Goal: Task Accomplishment & Management: Complete application form

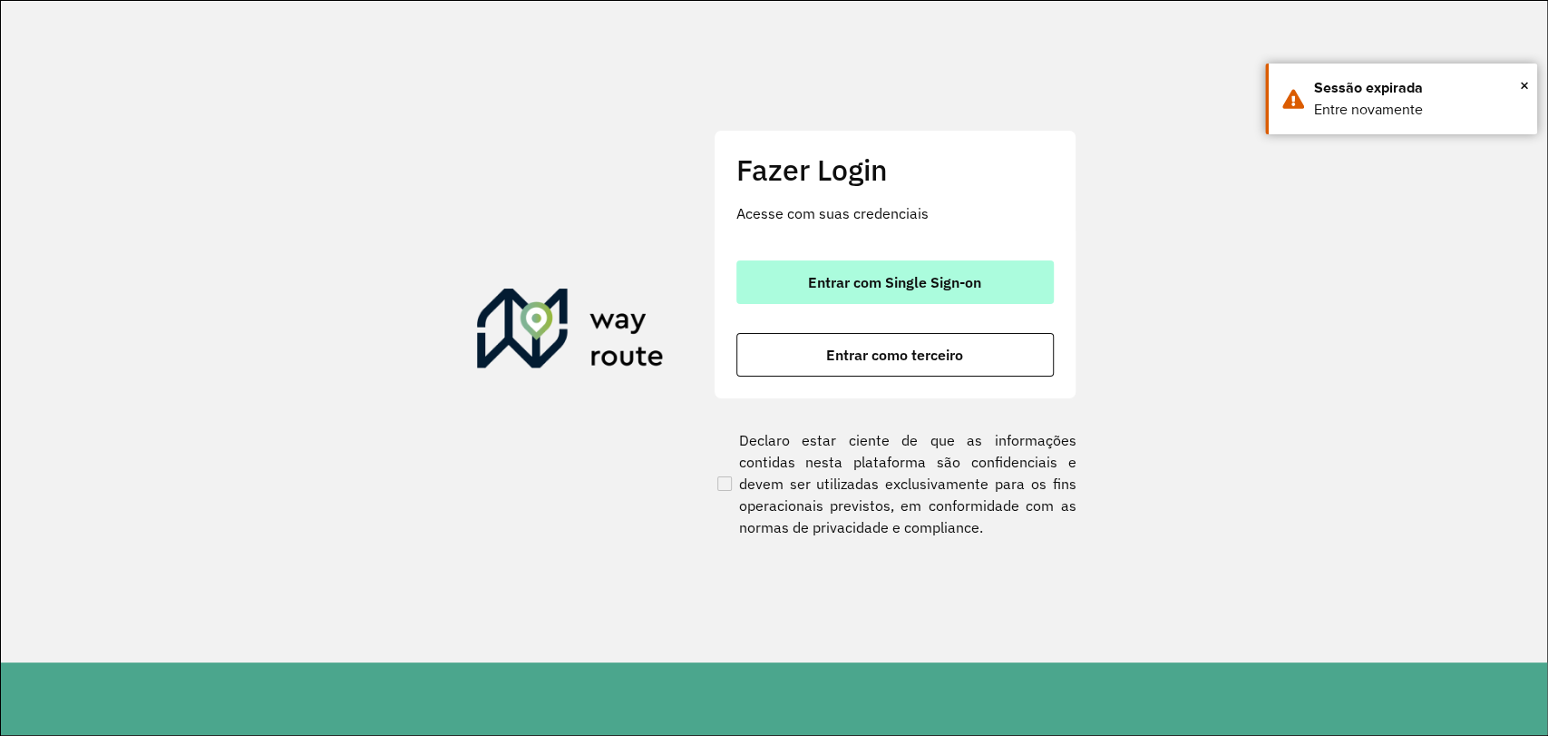
drag, startPoint x: 842, startPoint y: 302, endPoint x: 846, endPoint y: 280, distance: 22.2
click at [842, 299] on button "Entrar com Single Sign-on" at bounding box center [894, 282] width 317 height 44
click at [850, 269] on button "Entrar com Single Sign-on" at bounding box center [894, 282] width 317 height 44
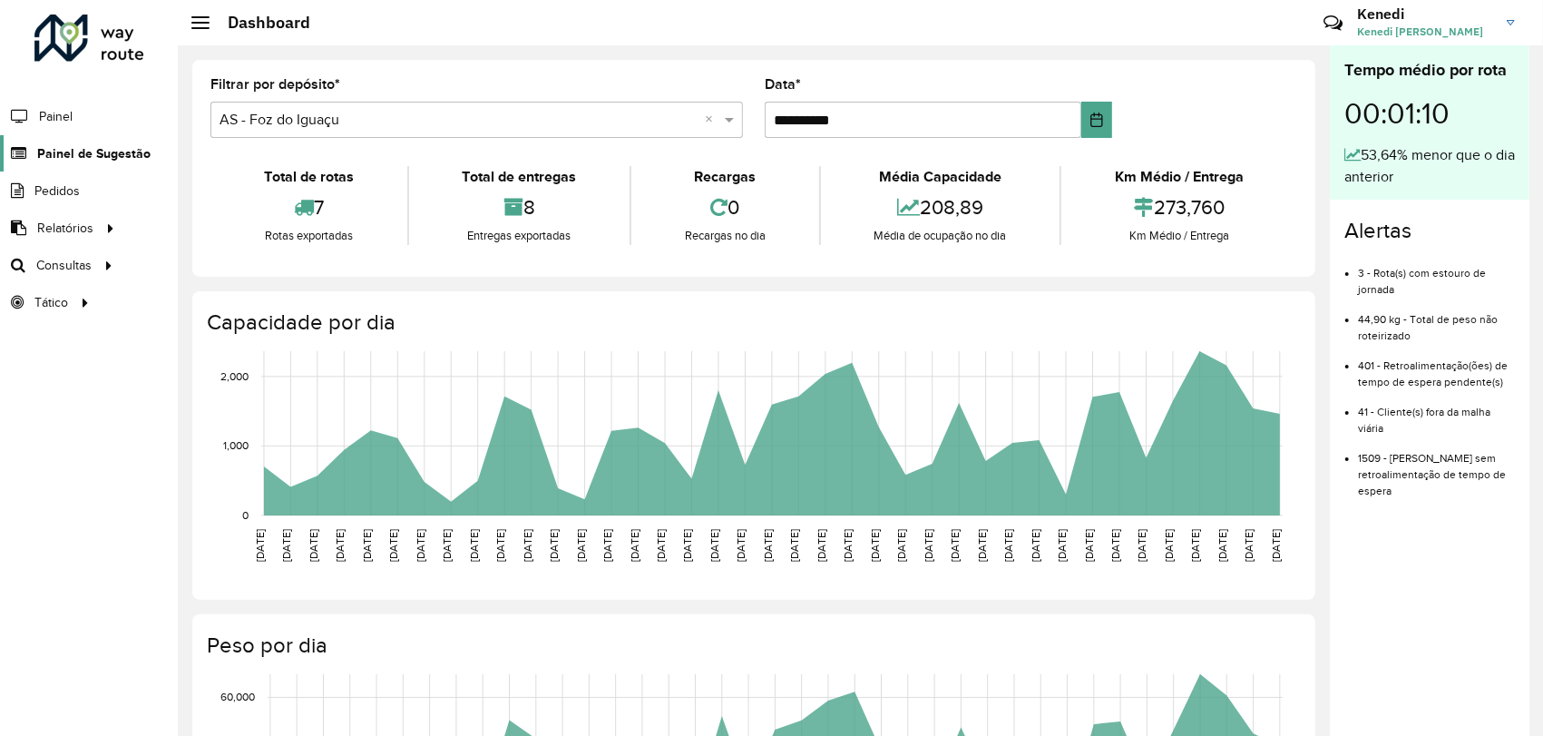
click at [83, 153] on span "Painel de Sugestão" at bounding box center [93, 153] width 113 height 19
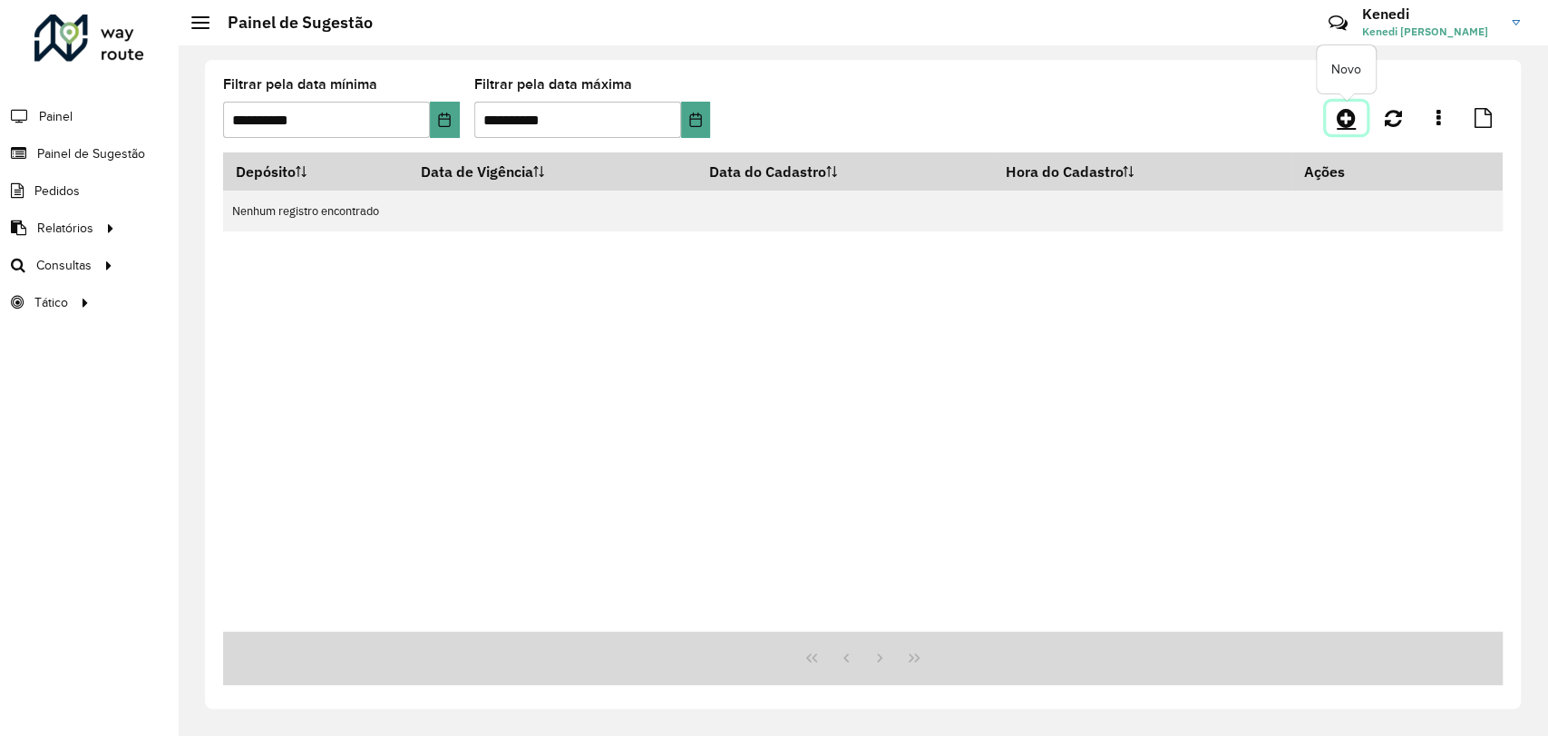
click at [1340, 122] on icon at bounding box center [1346, 118] width 19 height 22
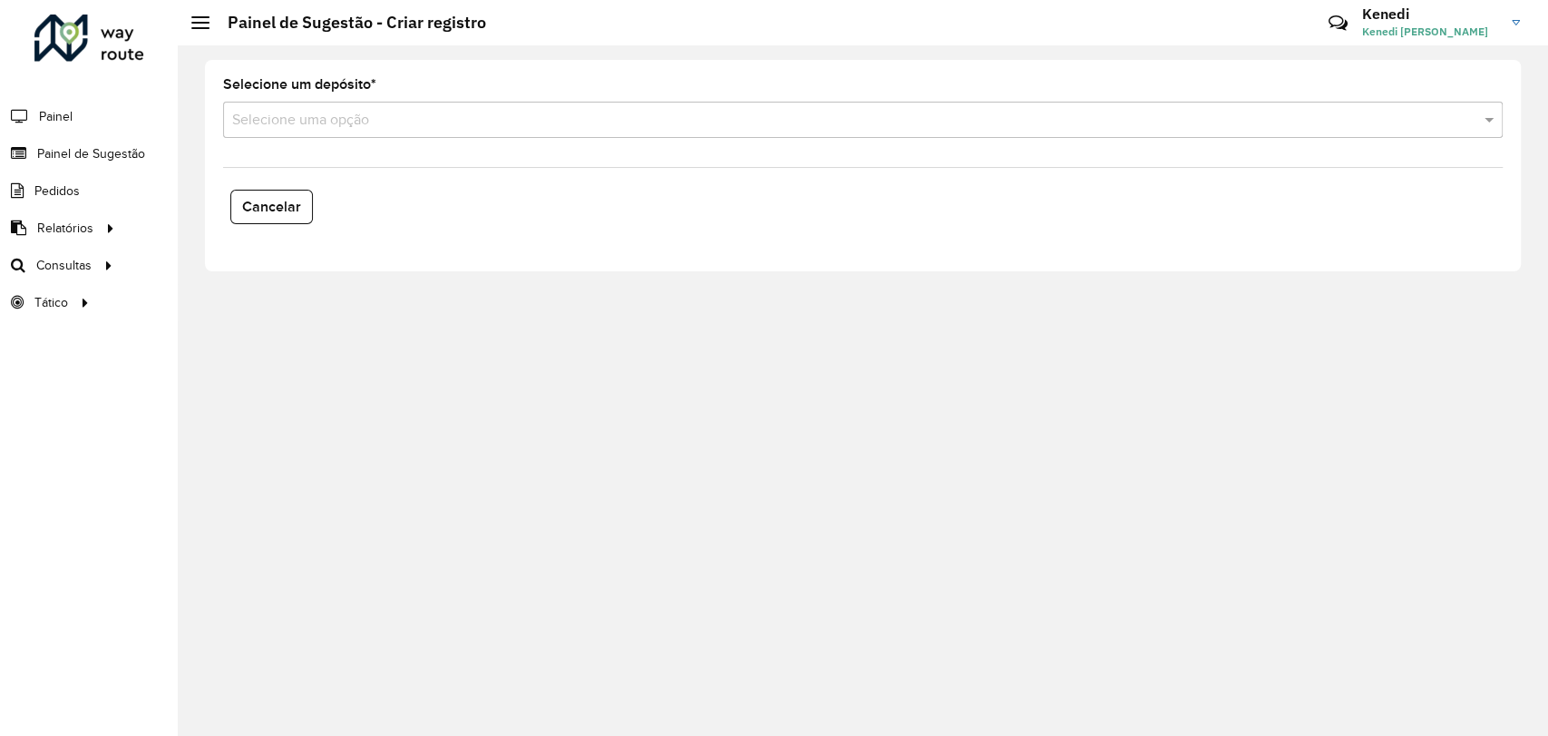
click at [429, 153] on div "Selecione um depósito * Selecione uma opção Cancelar" at bounding box center [863, 165] width 1316 height 211
click at [434, 132] on div "Selecione uma opção" at bounding box center [863, 120] width 1280 height 36
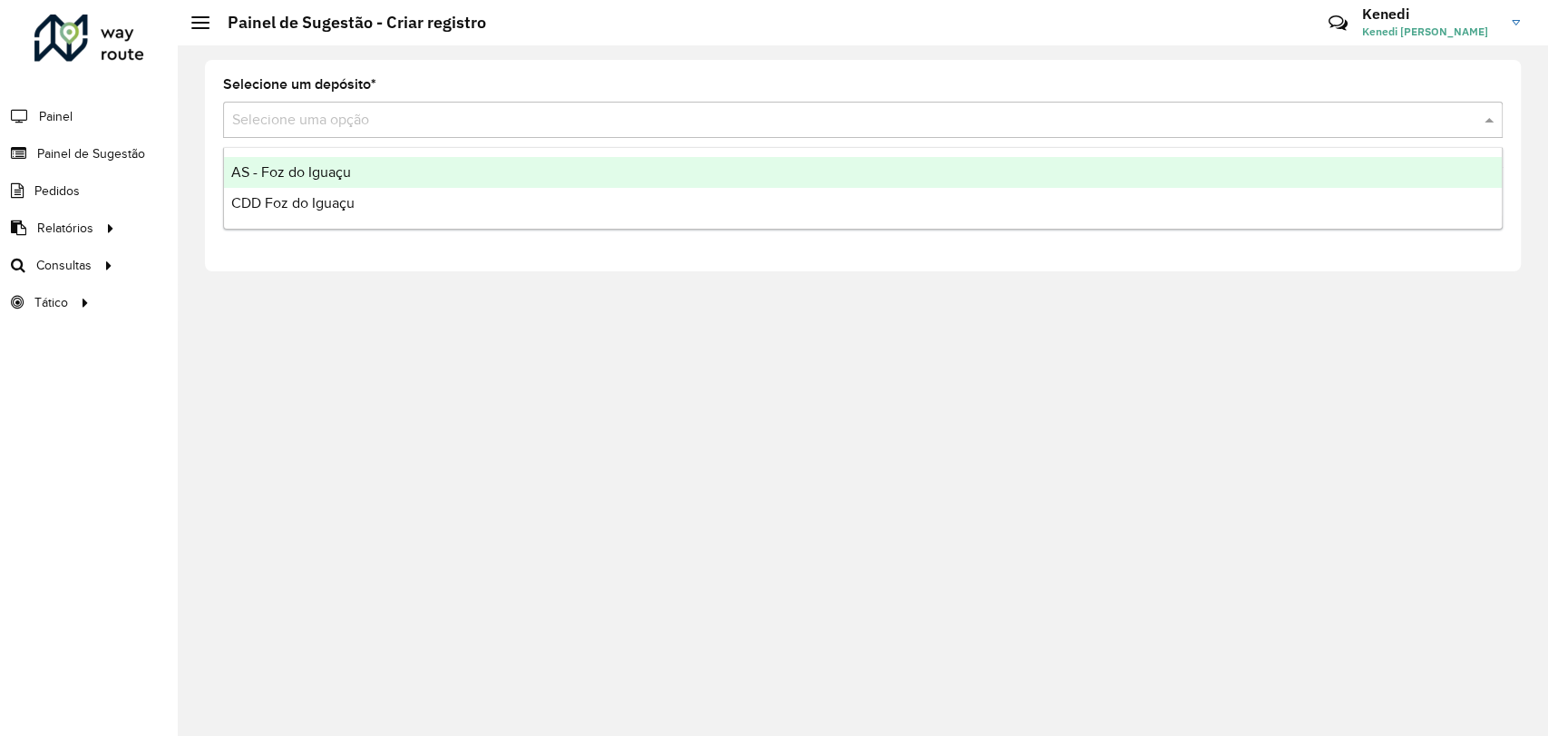
click at [385, 167] on div "AS - Foz do Iguaçu" at bounding box center [863, 172] width 1278 height 31
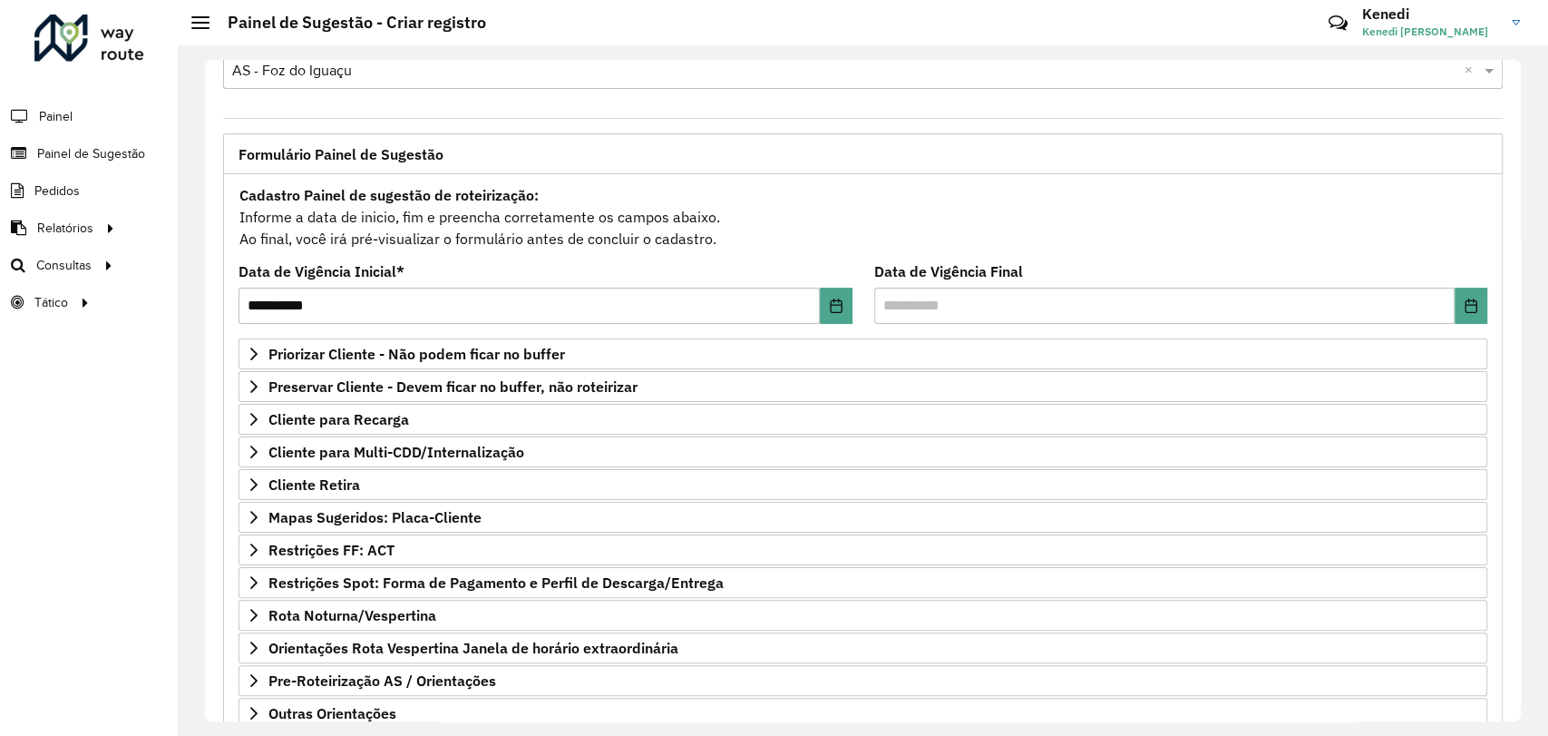
scroll to position [165, 0]
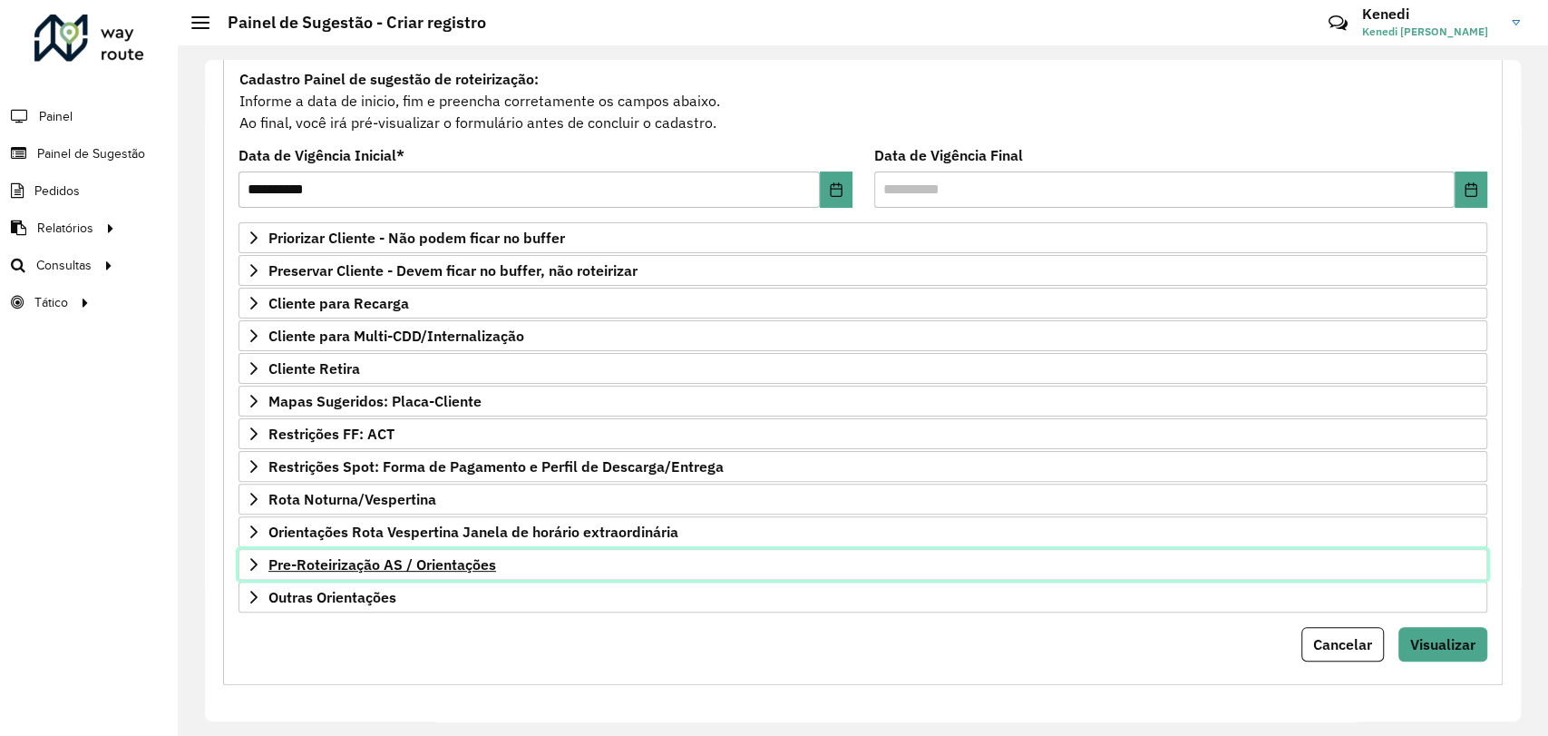
click at [273, 557] on span "Pre-Roteirização AS / Orientações" at bounding box center [382, 564] width 228 height 15
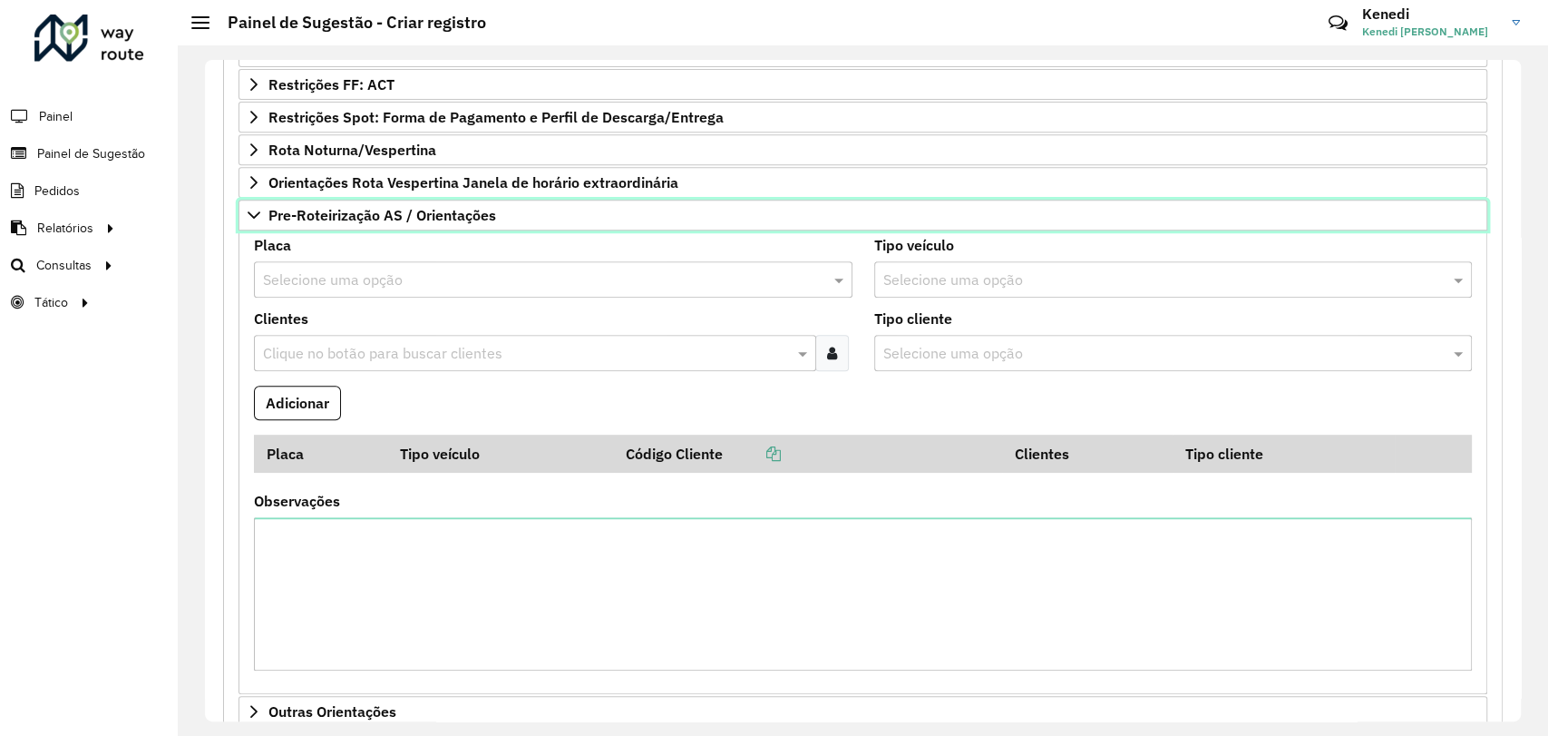
scroll to position [568, 0]
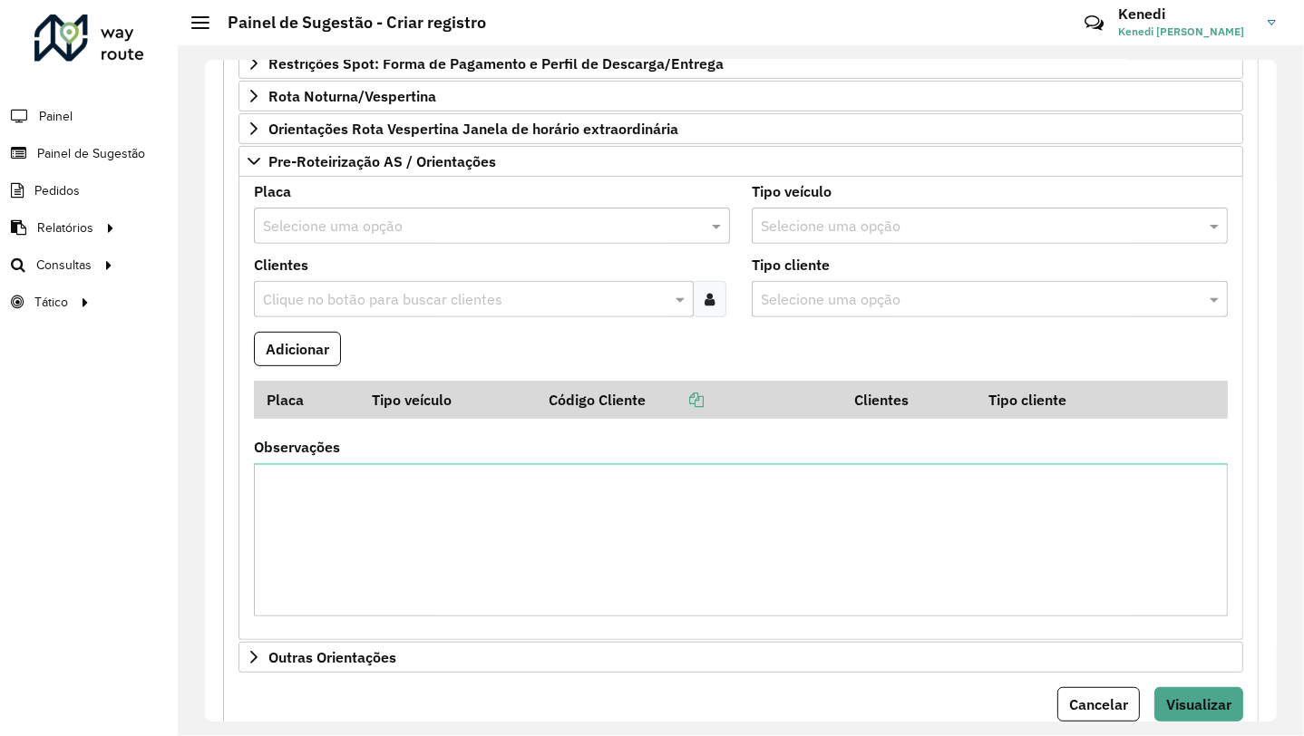
click at [368, 219] on input "text" at bounding box center [474, 227] width 422 height 22
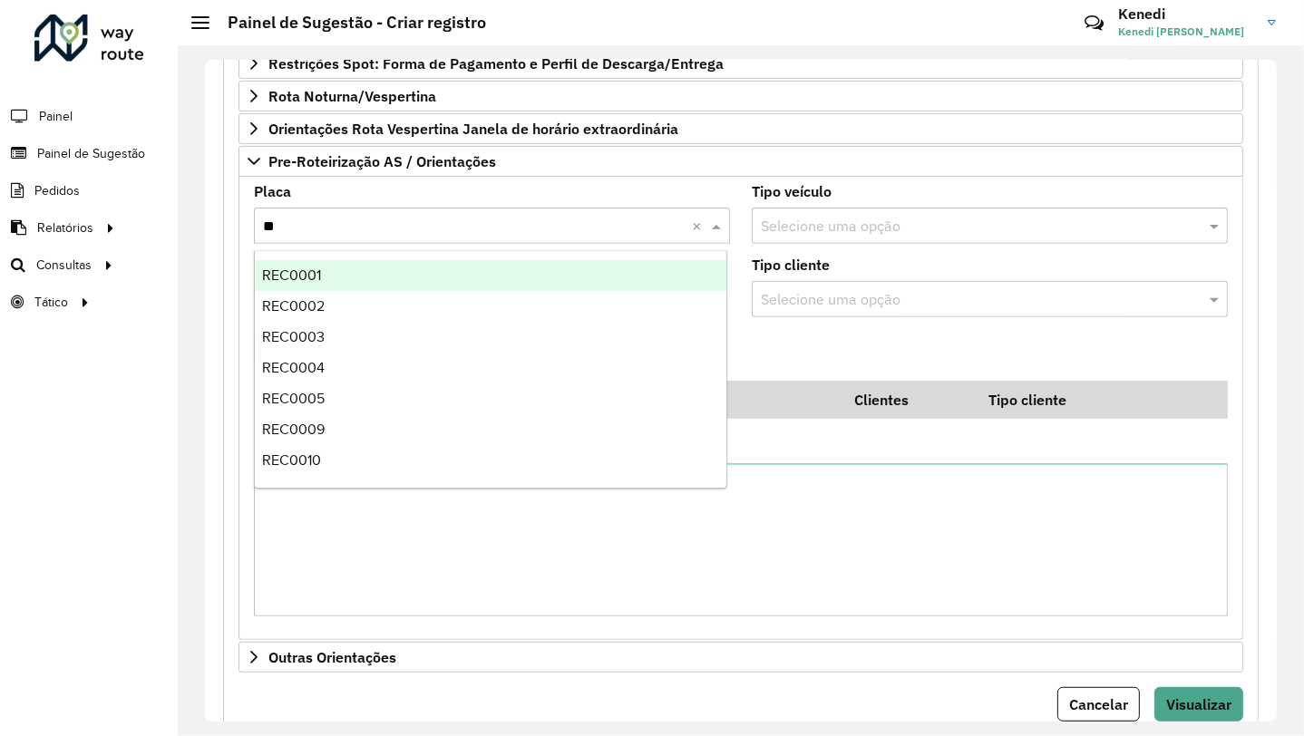
type input "*"
type input "***"
click at [326, 270] on div "REC0001" at bounding box center [491, 275] width 473 height 31
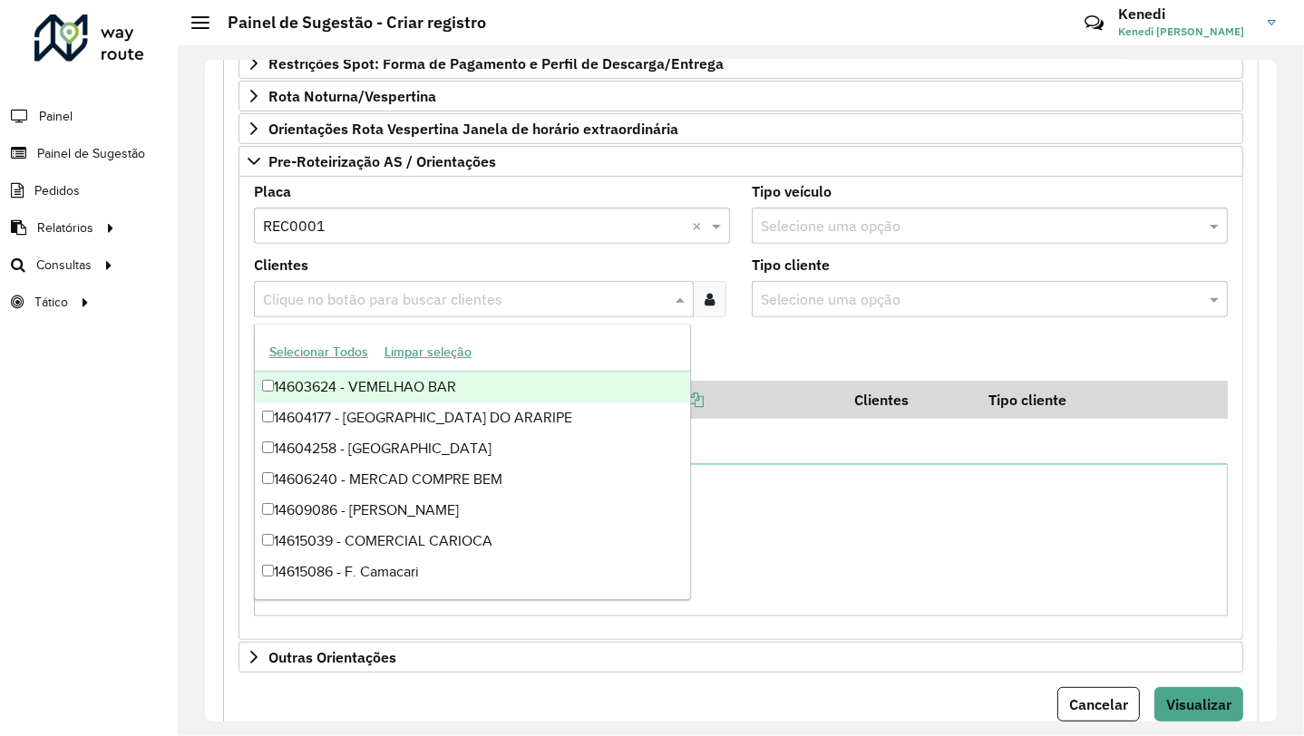
click at [325, 304] on input "text" at bounding box center [464, 300] width 413 height 22
type input "****"
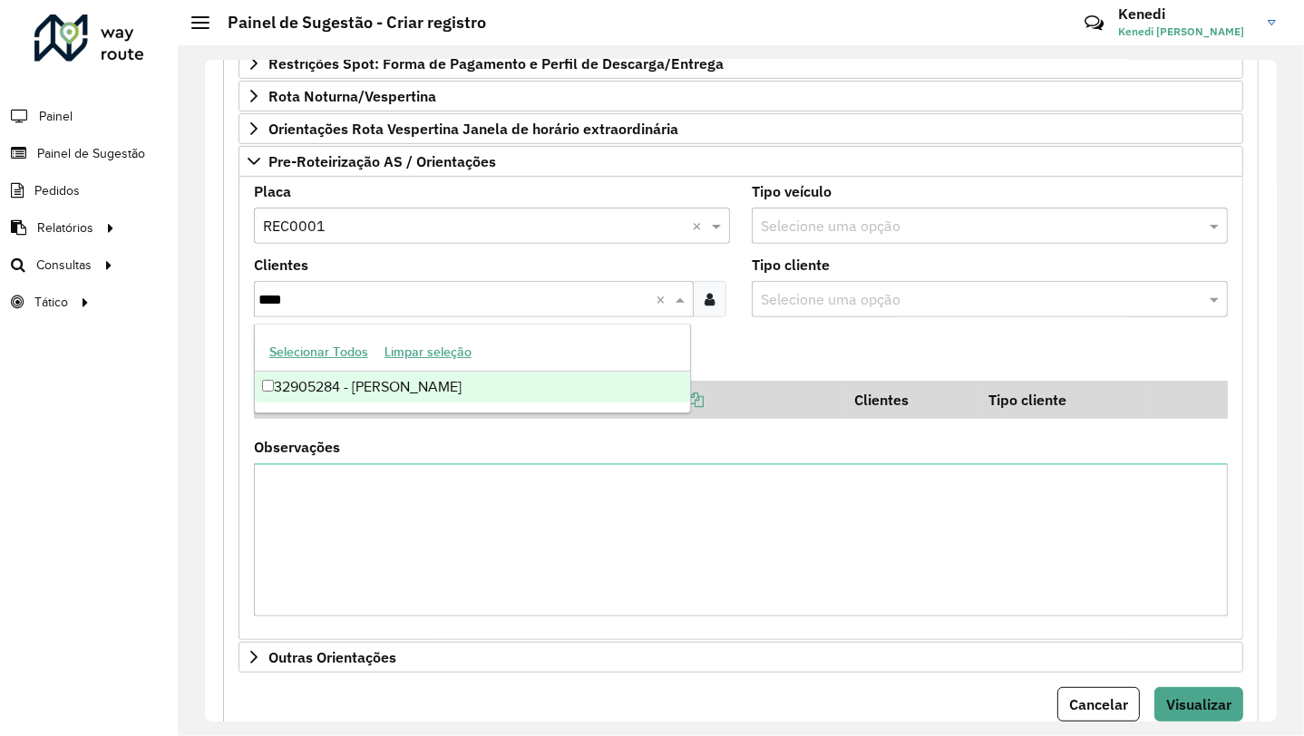
click at [325, 391] on div "32905284 - [PERSON_NAME]" at bounding box center [473, 387] width 436 height 31
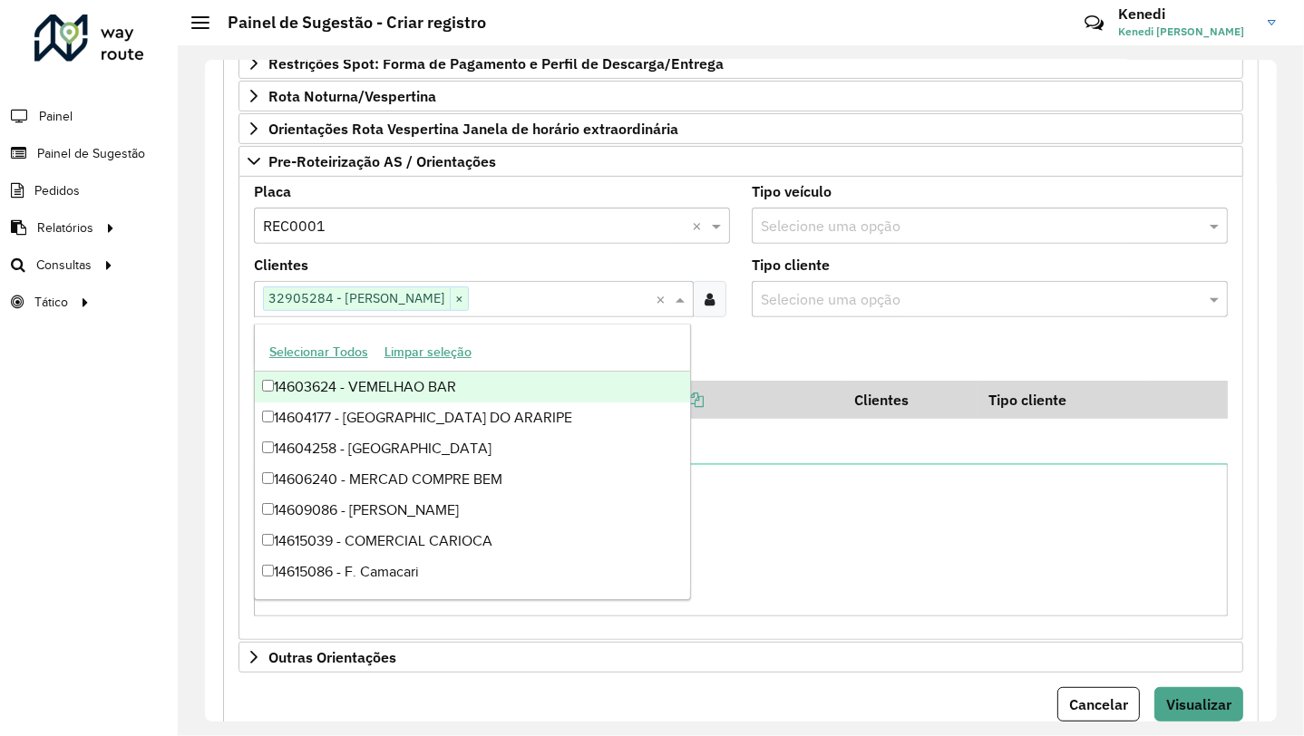
click at [742, 354] on formly-field "Adicionar" at bounding box center [741, 356] width 996 height 49
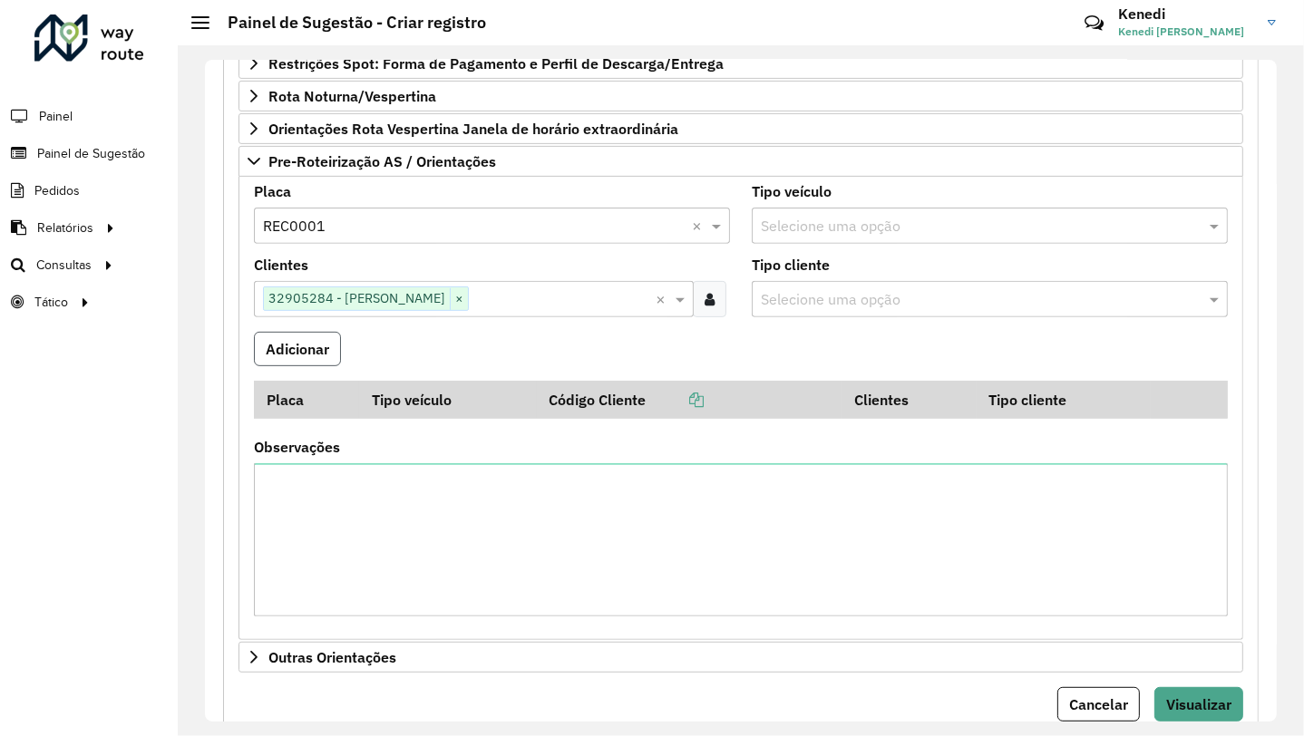
click at [321, 348] on button "Adicionar" at bounding box center [297, 349] width 87 height 34
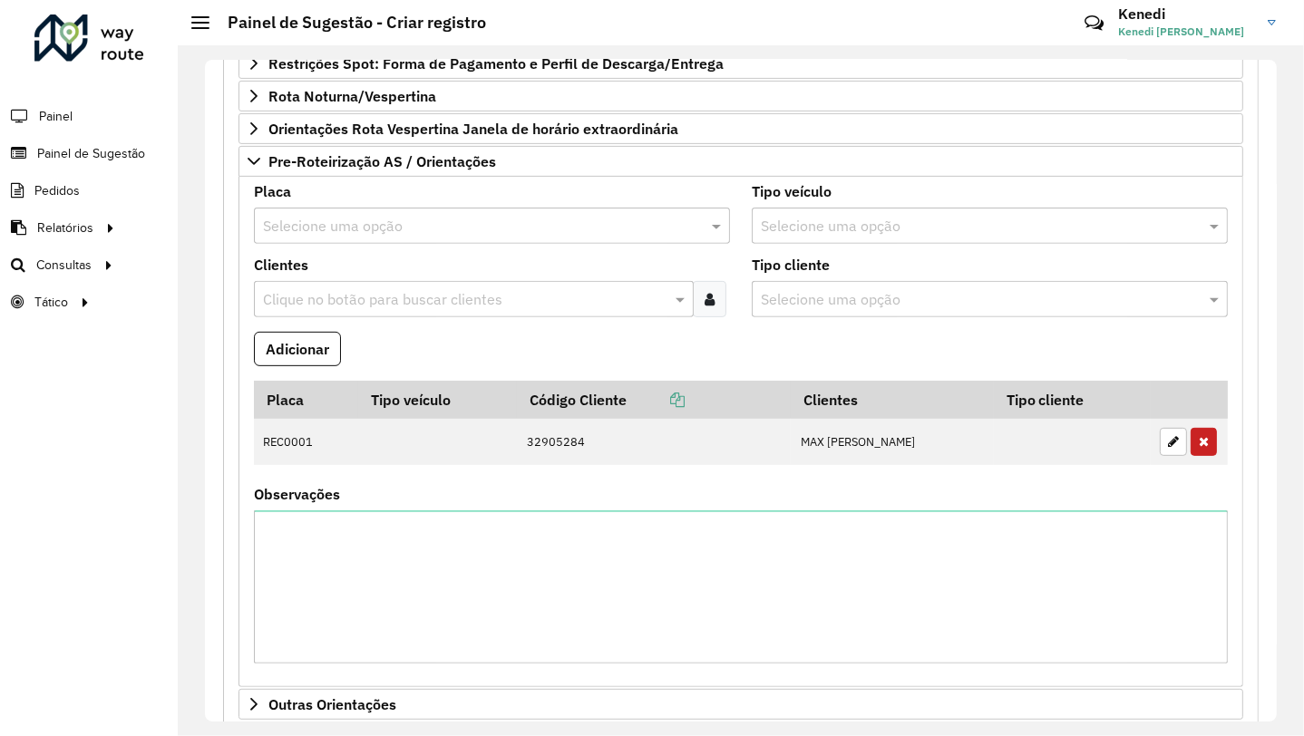
click at [322, 226] on input "text" at bounding box center [474, 227] width 422 height 22
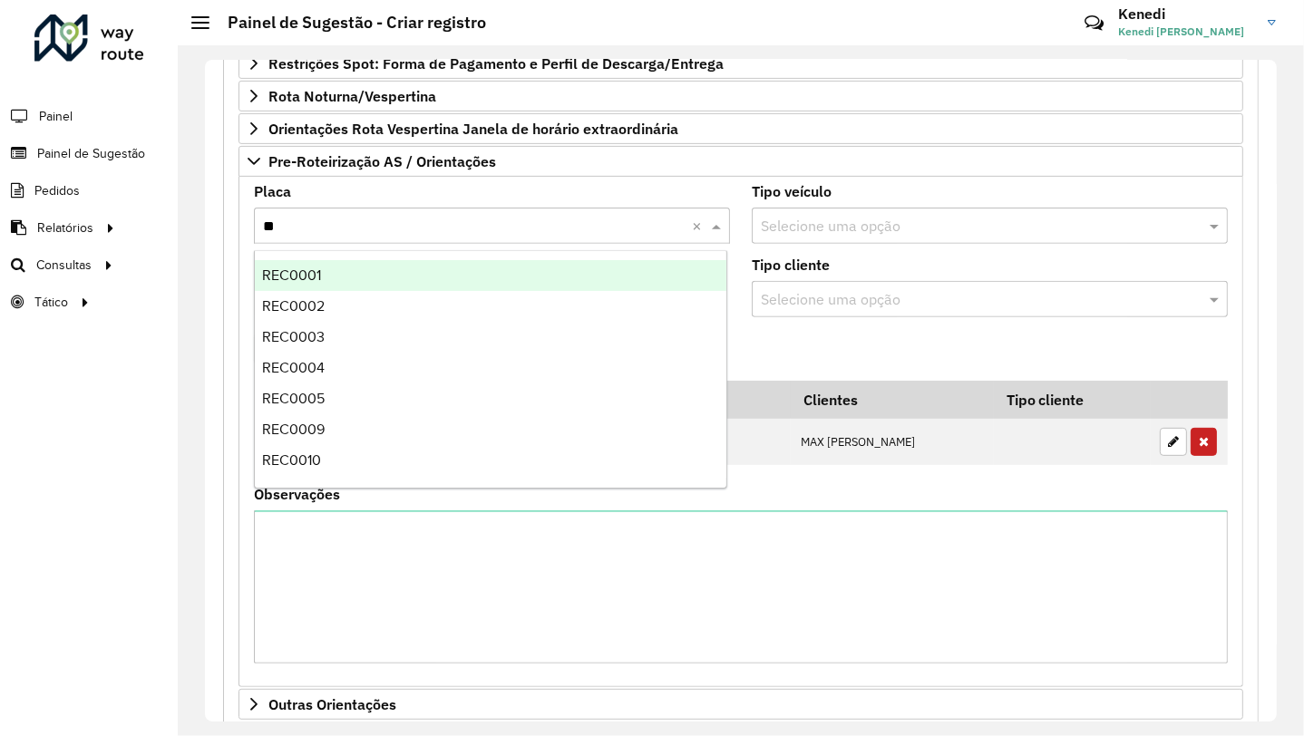
type input "***"
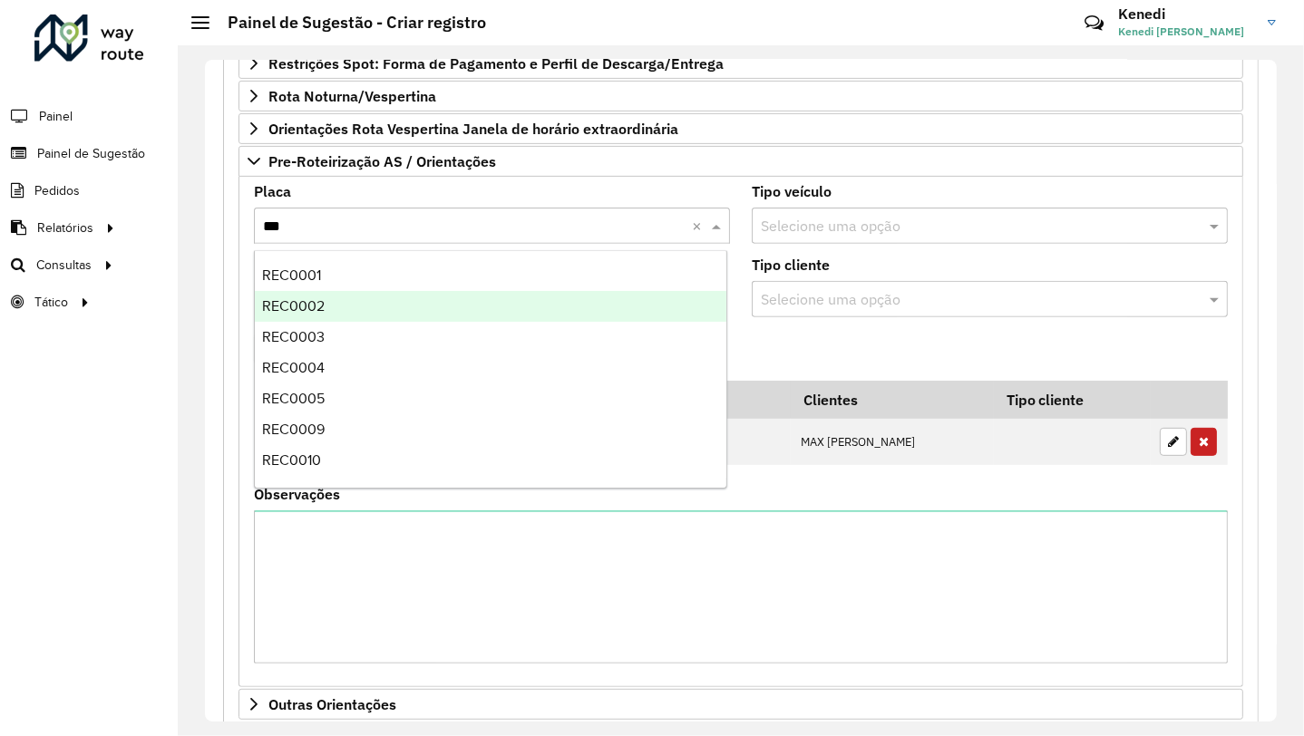
click at [325, 299] on div "REC0002" at bounding box center [491, 306] width 473 height 31
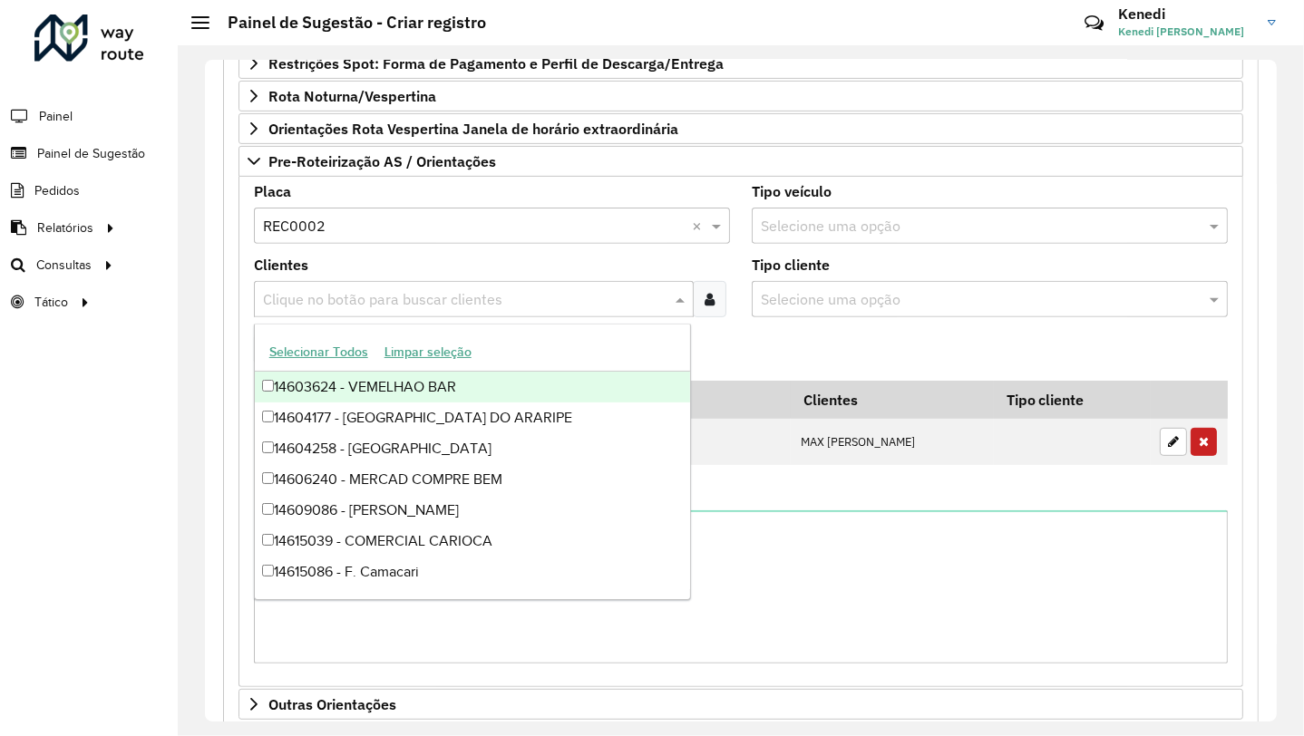
click at [329, 296] on input "text" at bounding box center [464, 300] width 413 height 22
type input "****"
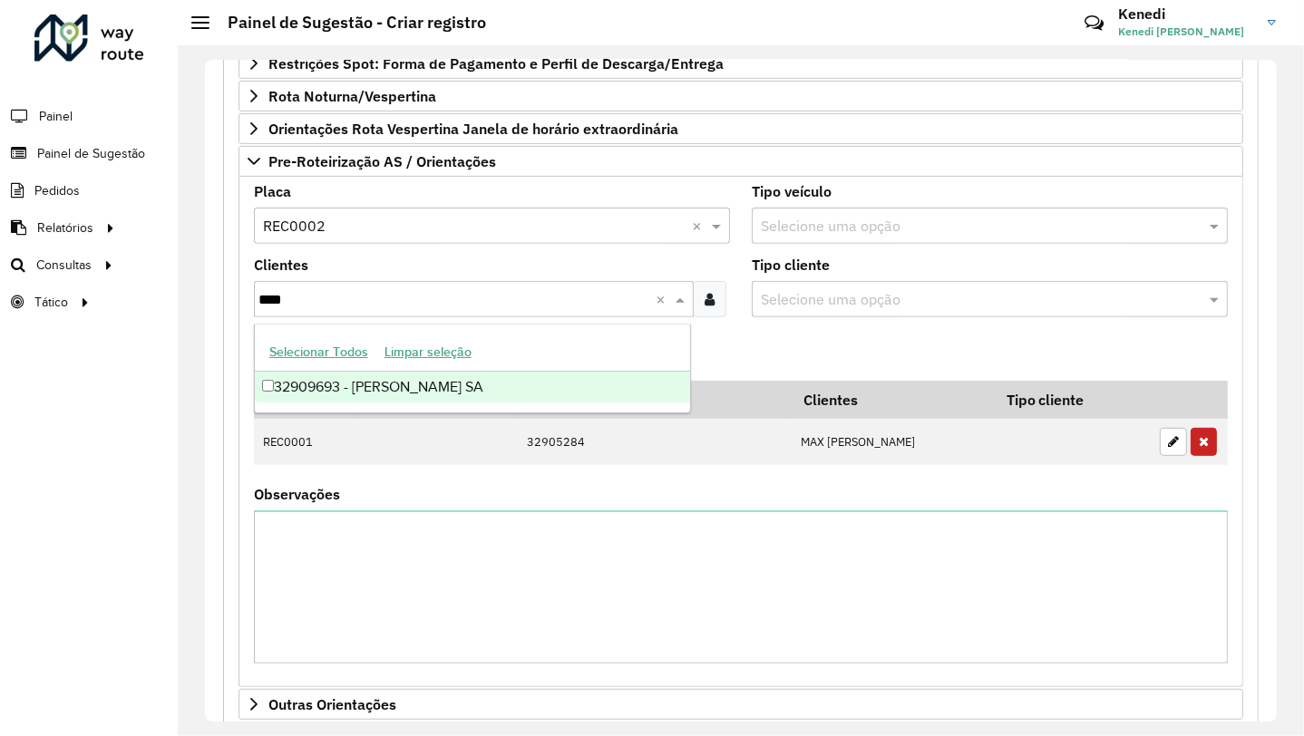
click at [334, 388] on div "32909693 - [PERSON_NAME] SA" at bounding box center [473, 387] width 436 height 31
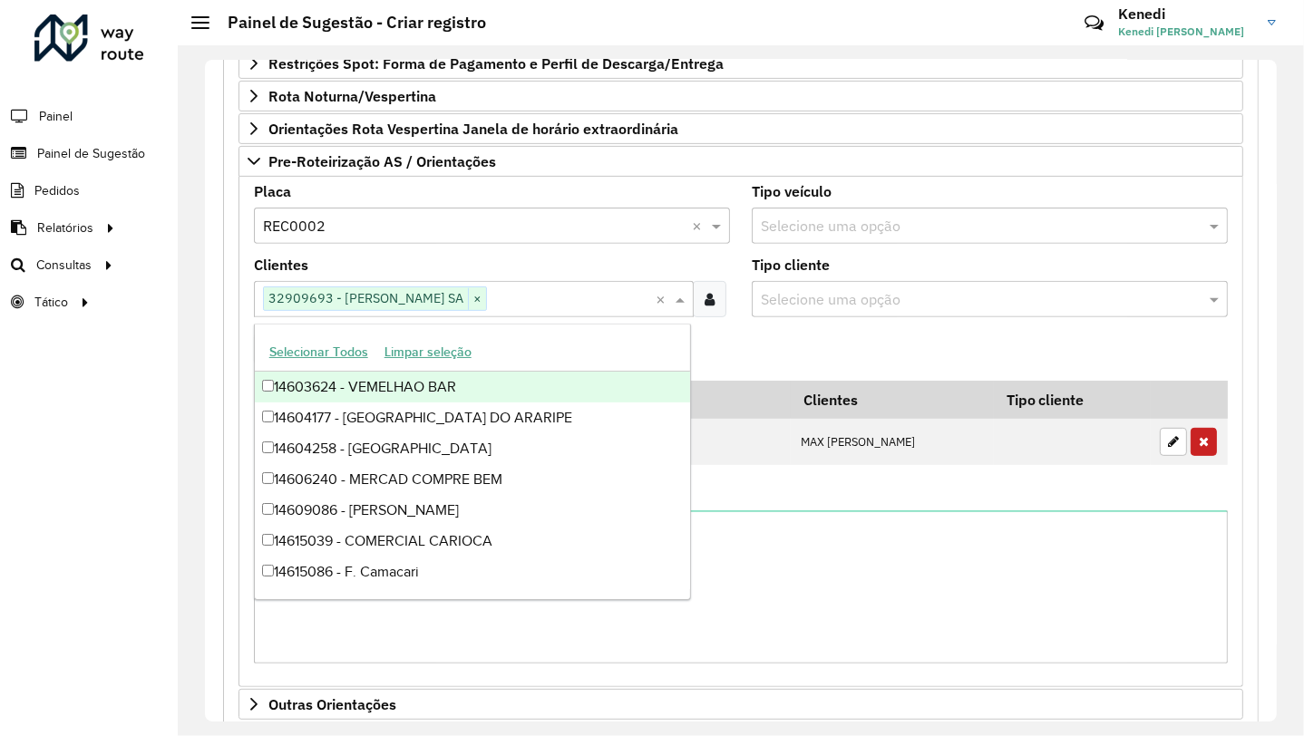
click at [746, 349] on formly-field "Adicionar" at bounding box center [741, 356] width 996 height 49
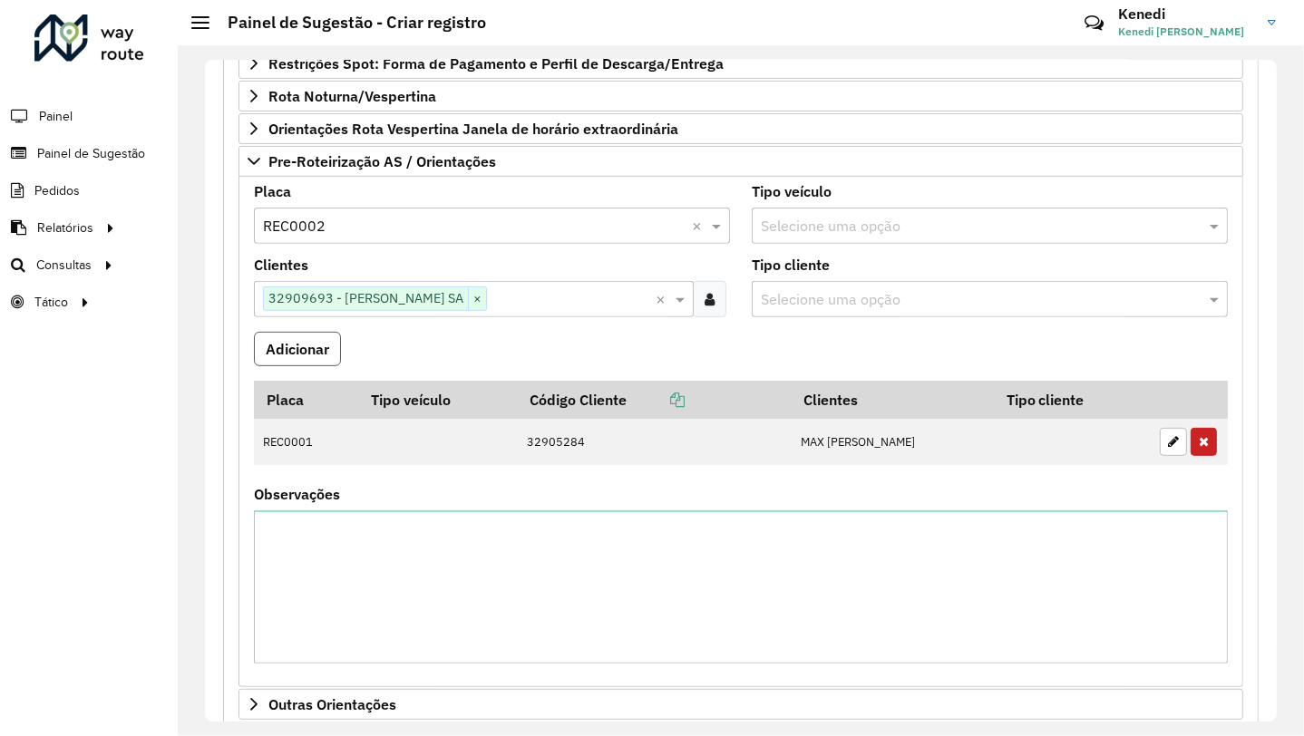
click at [318, 342] on button "Adicionar" at bounding box center [297, 349] width 87 height 34
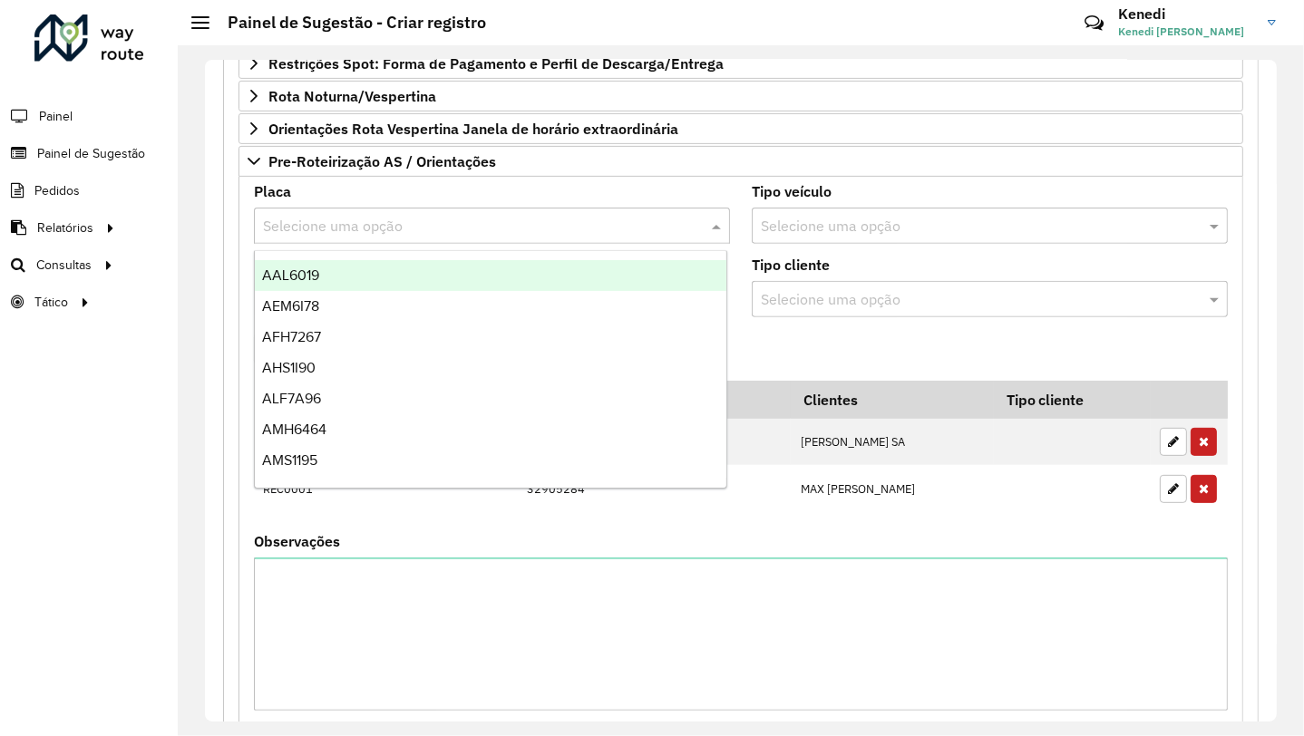
click at [333, 227] on input "text" at bounding box center [474, 227] width 422 height 22
type input "***"
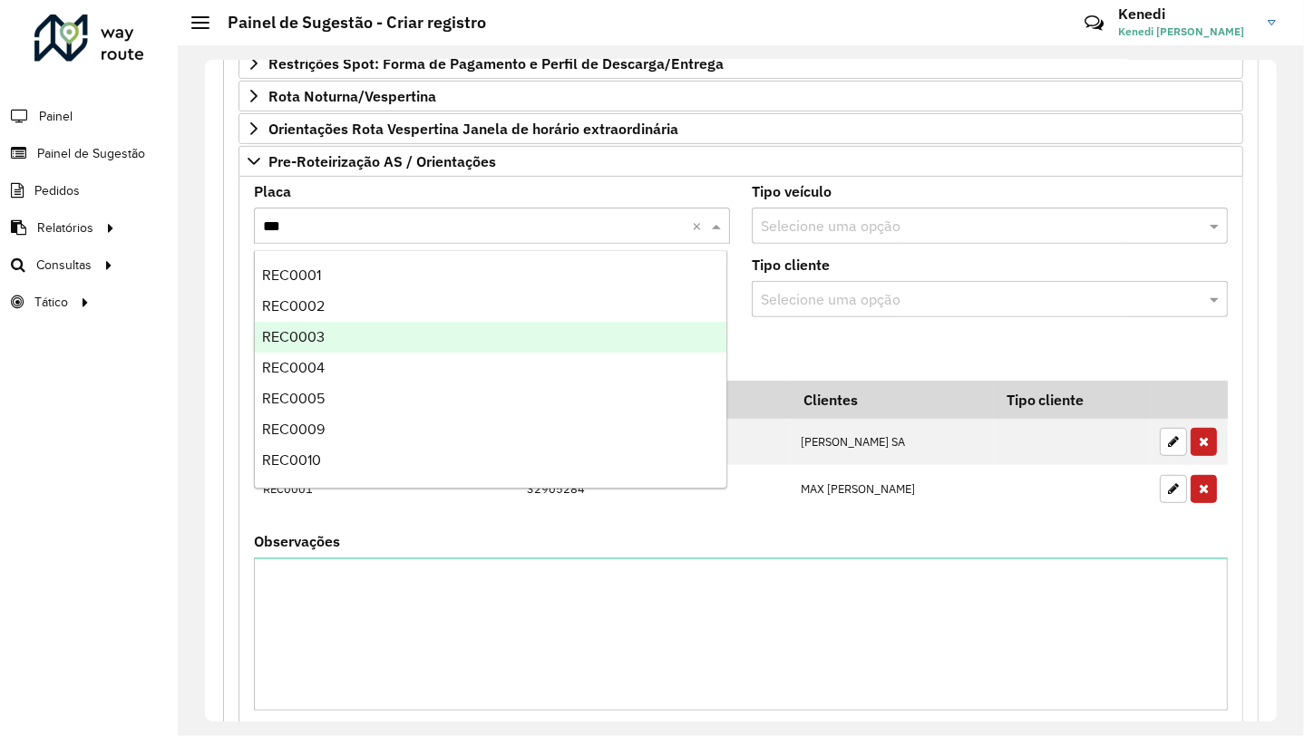
click at [307, 329] on span "REC0003" at bounding box center [293, 336] width 63 height 15
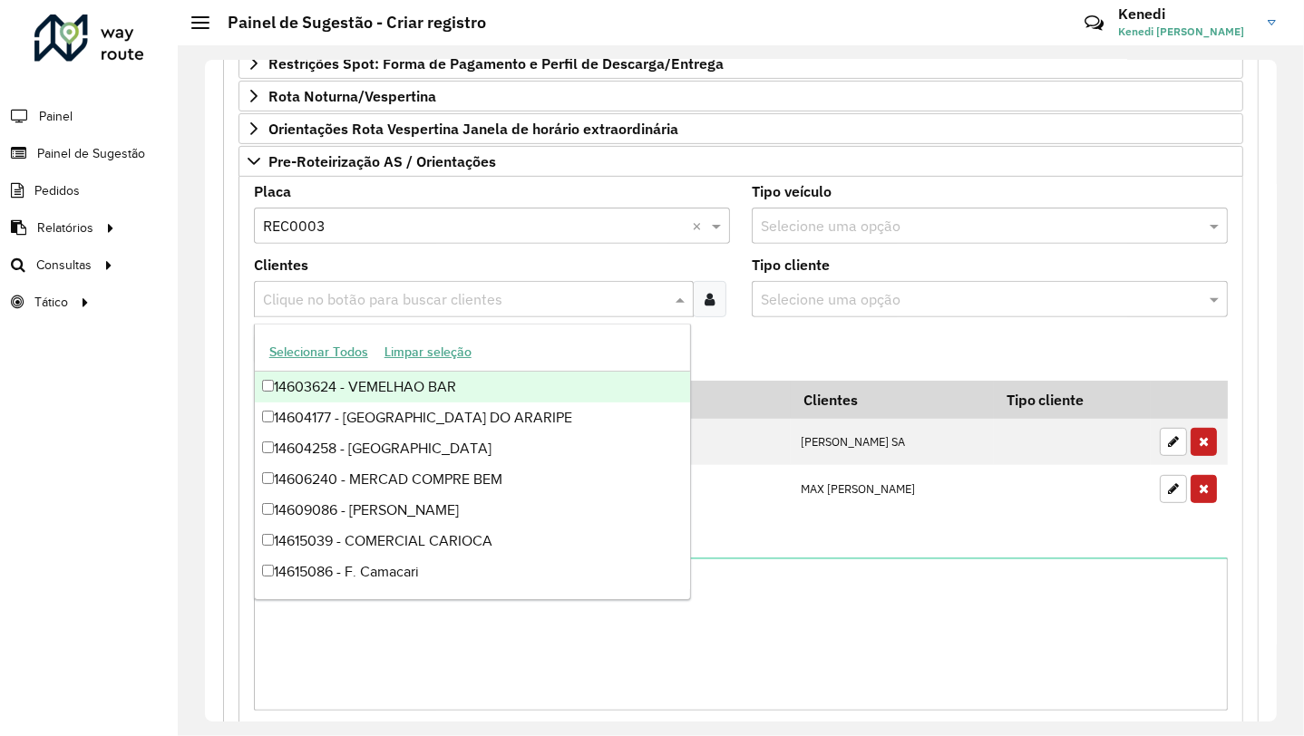
click at [308, 299] on input "text" at bounding box center [464, 300] width 413 height 22
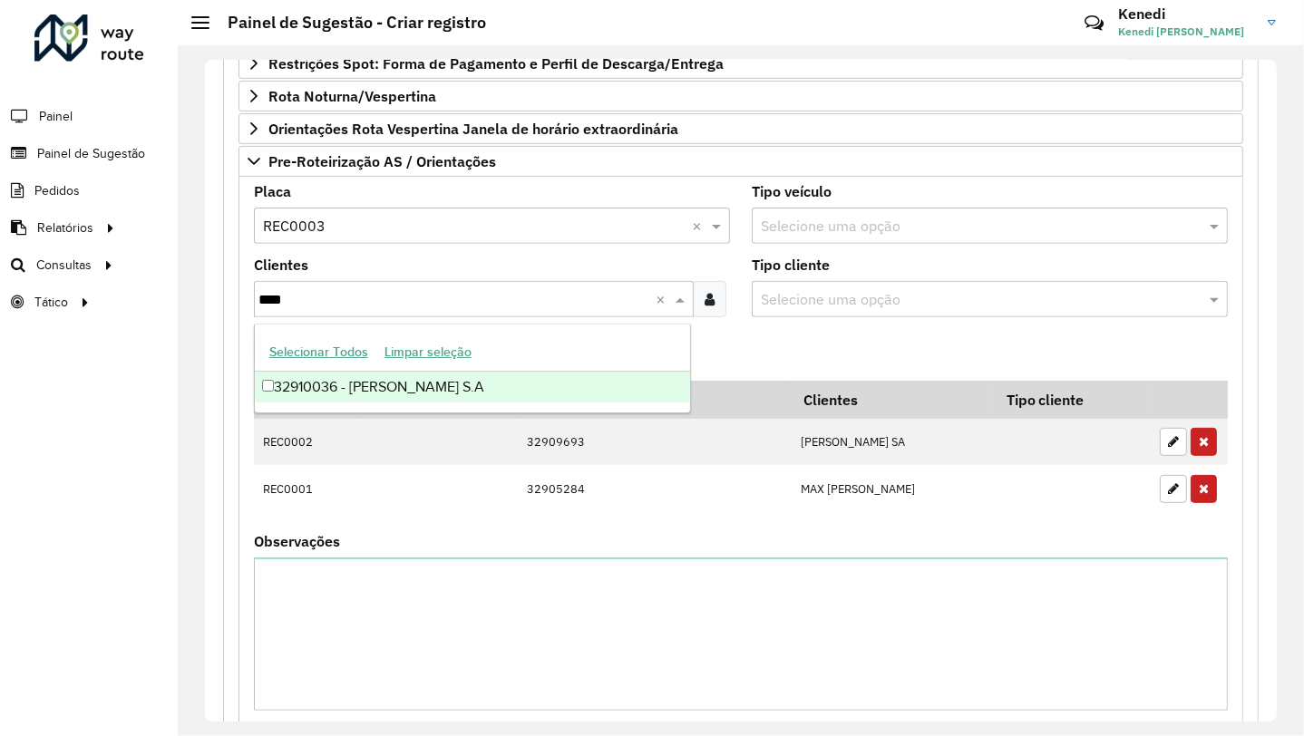
type input "*****"
click at [336, 384] on div "32910036 - [PERSON_NAME] S.A" at bounding box center [473, 387] width 436 height 31
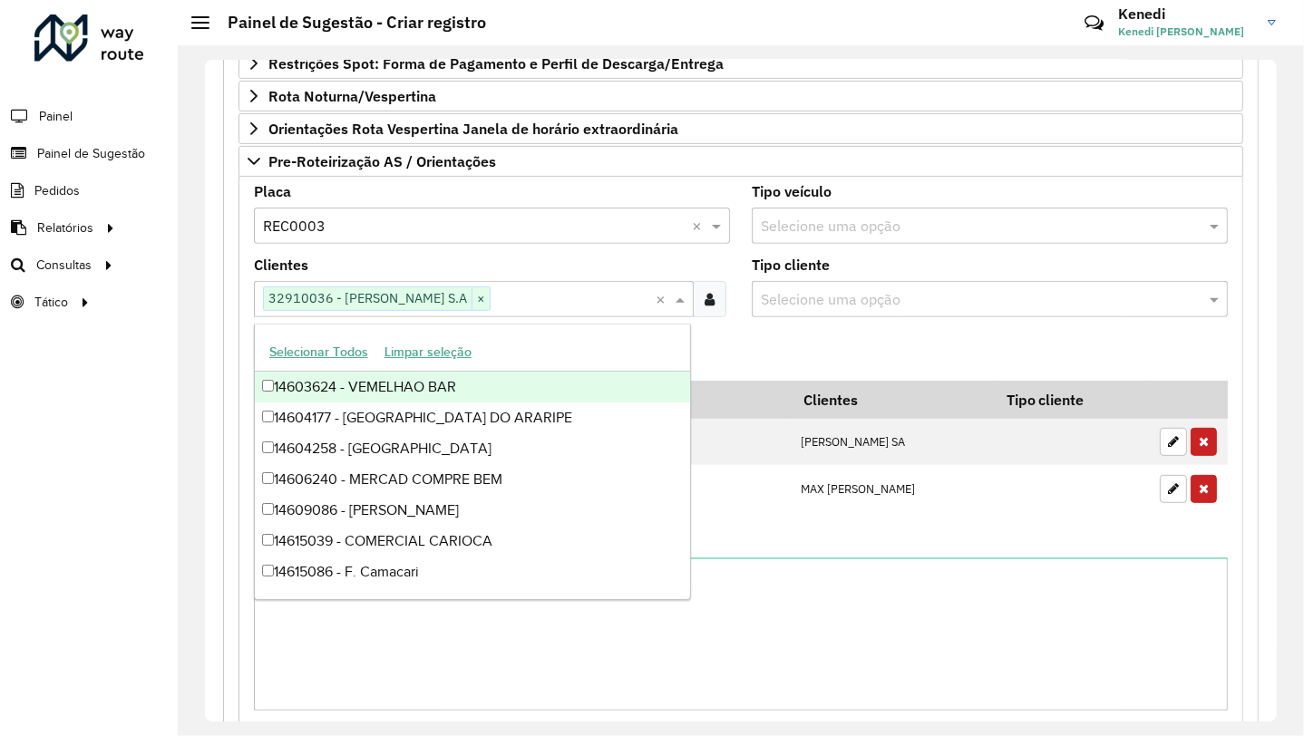
click at [711, 356] on formly-field "Adicionar" at bounding box center [741, 356] width 996 height 49
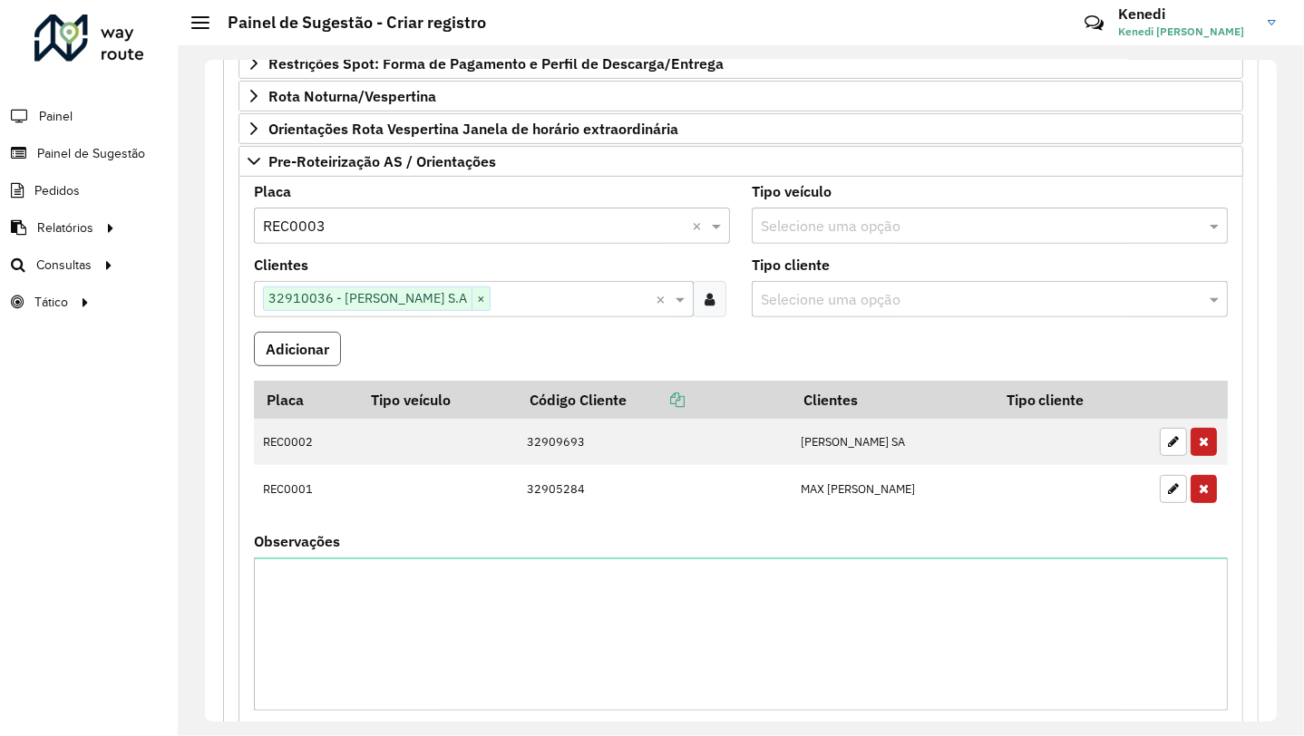
click at [277, 355] on button "Adicionar" at bounding box center [297, 349] width 87 height 34
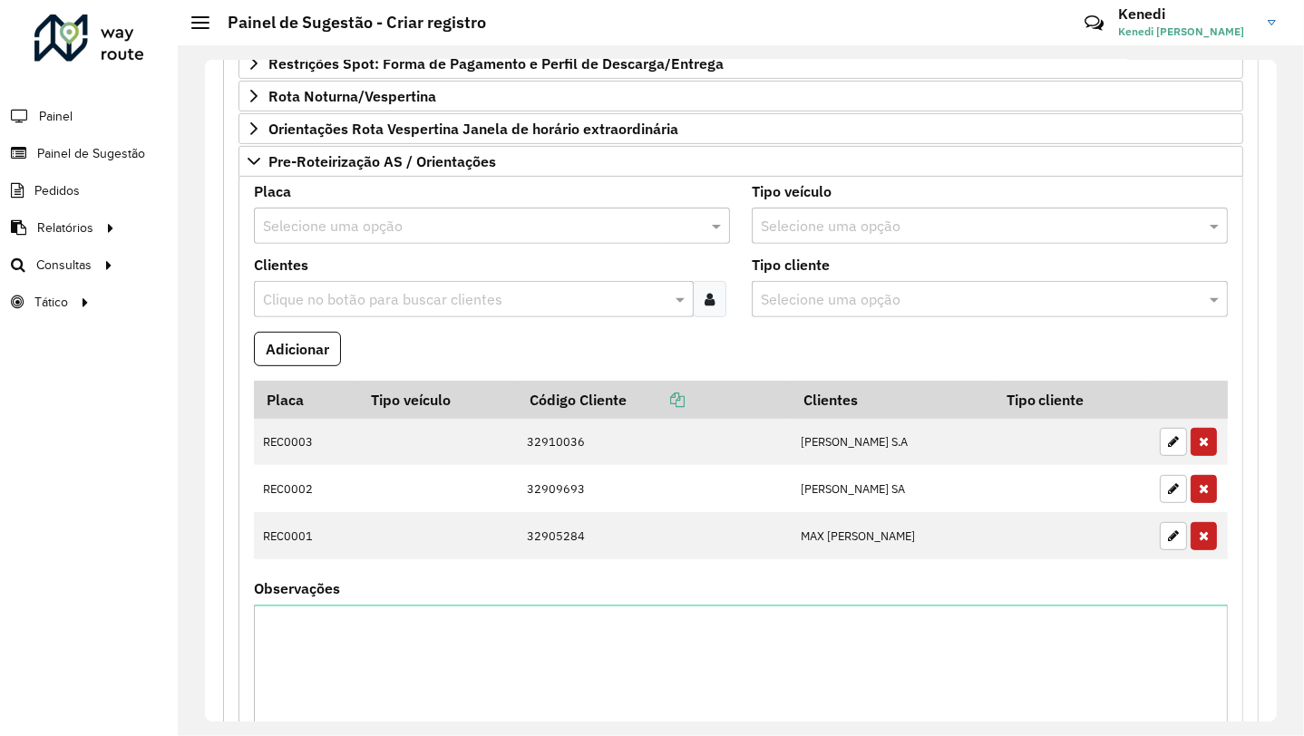
click at [334, 219] on input "text" at bounding box center [474, 227] width 422 height 22
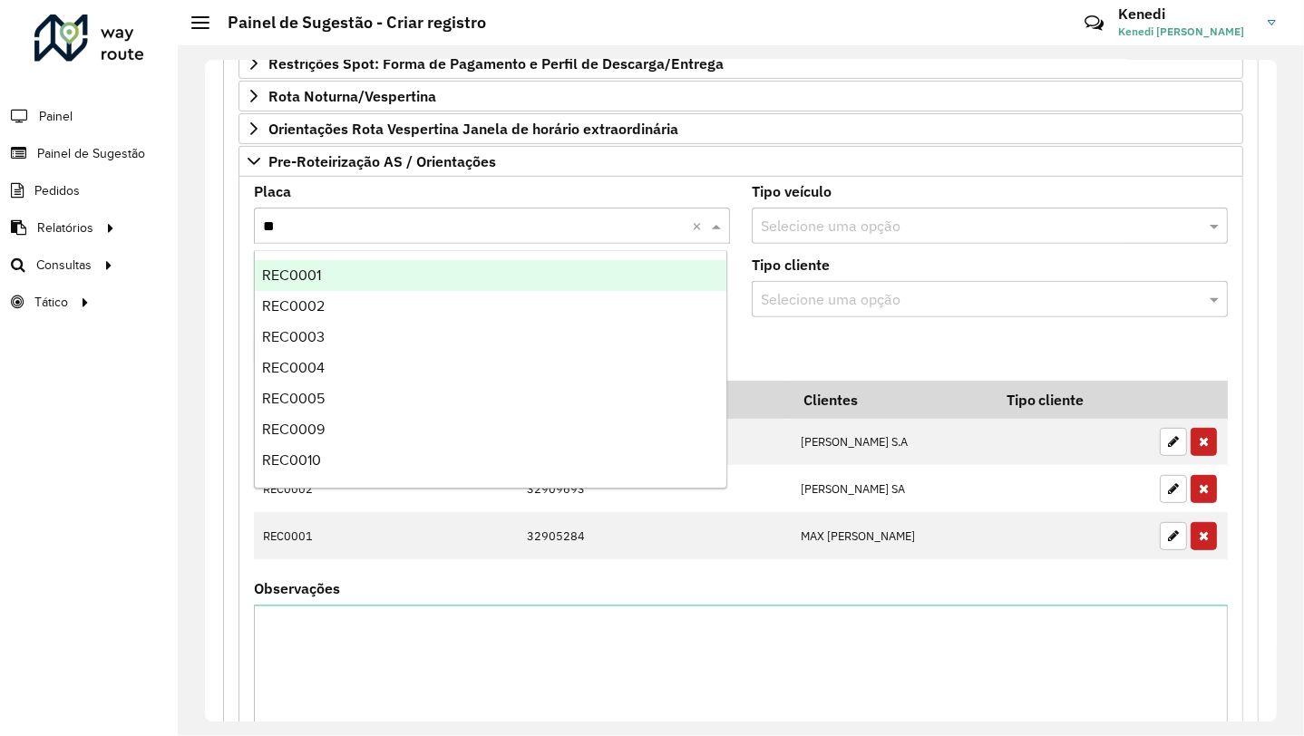
type input "***"
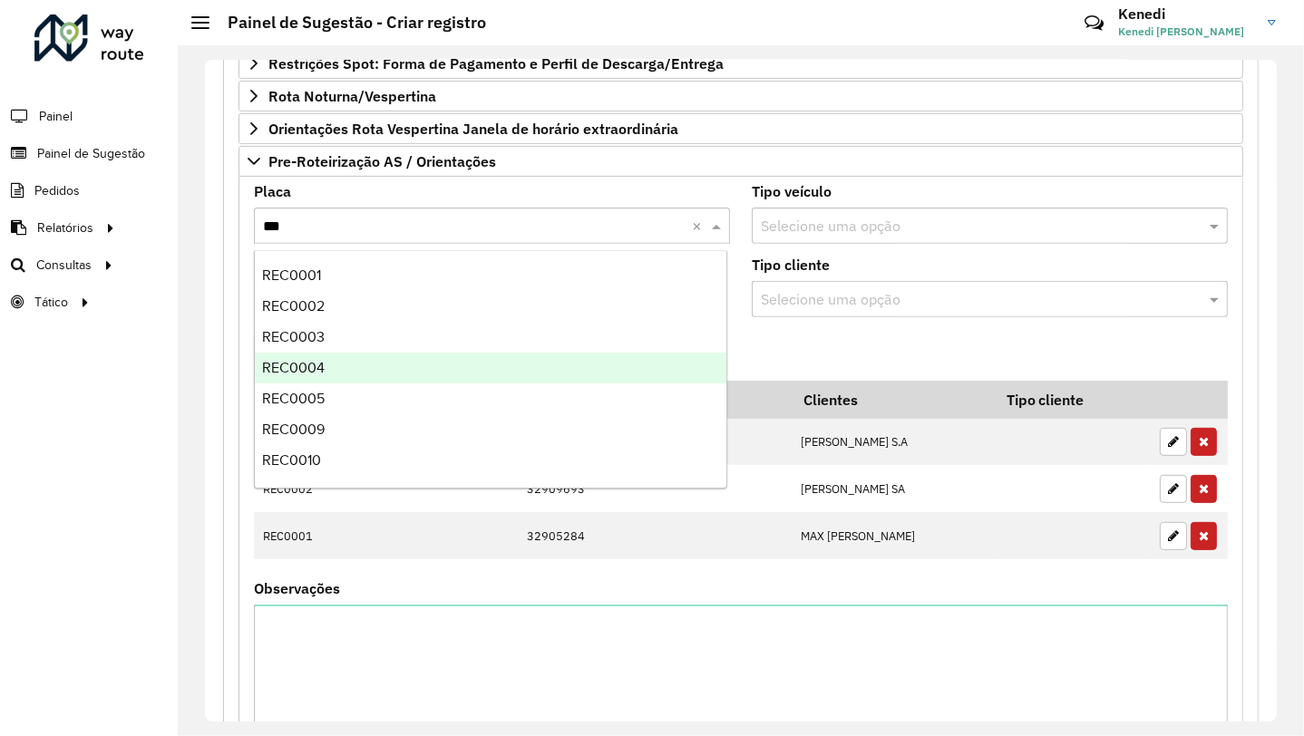
click at [319, 356] on div "REC0004" at bounding box center [491, 368] width 473 height 31
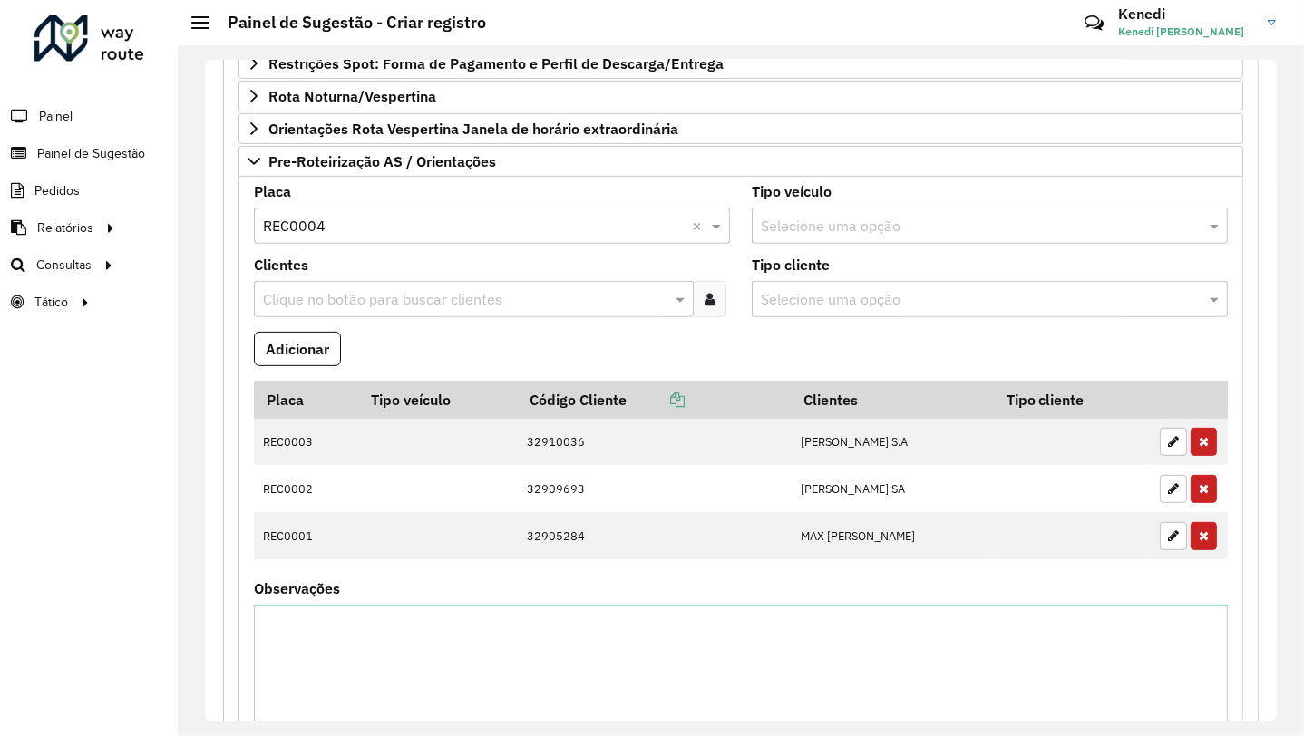
click at [332, 293] on input "text" at bounding box center [464, 300] width 413 height 22
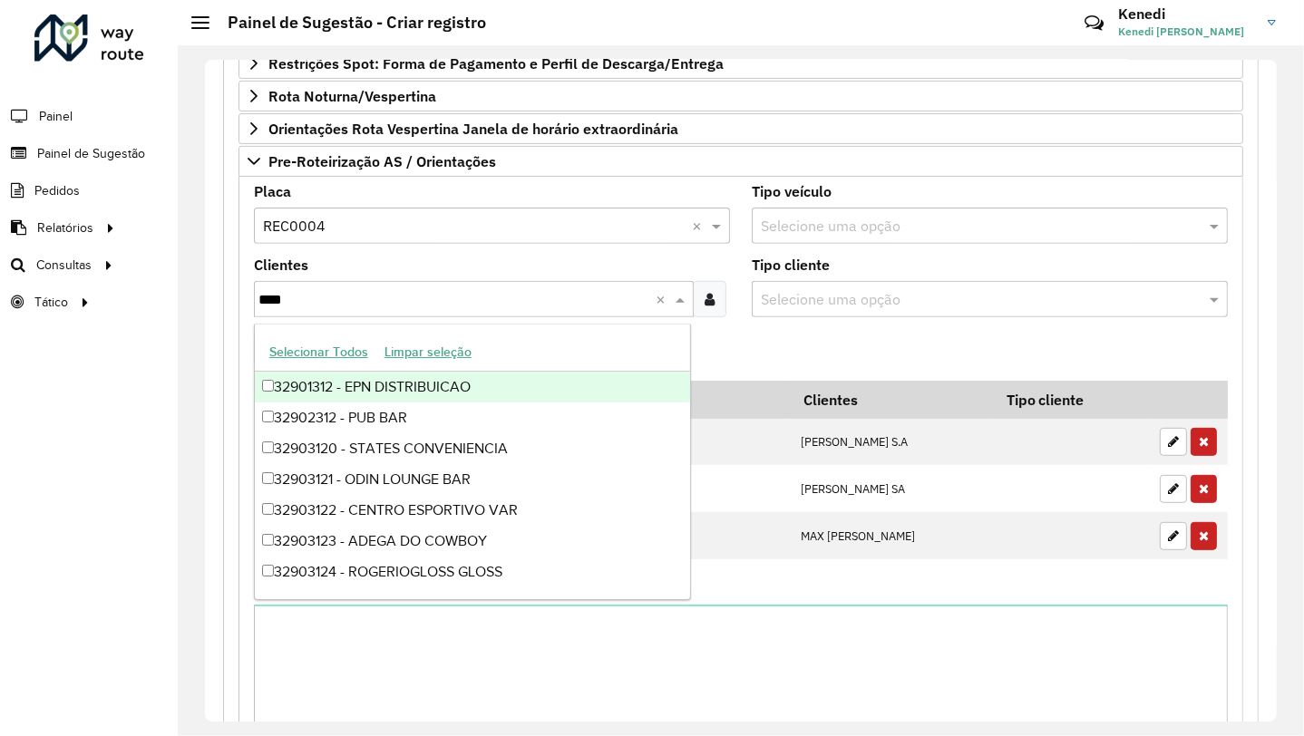
type input "*****"
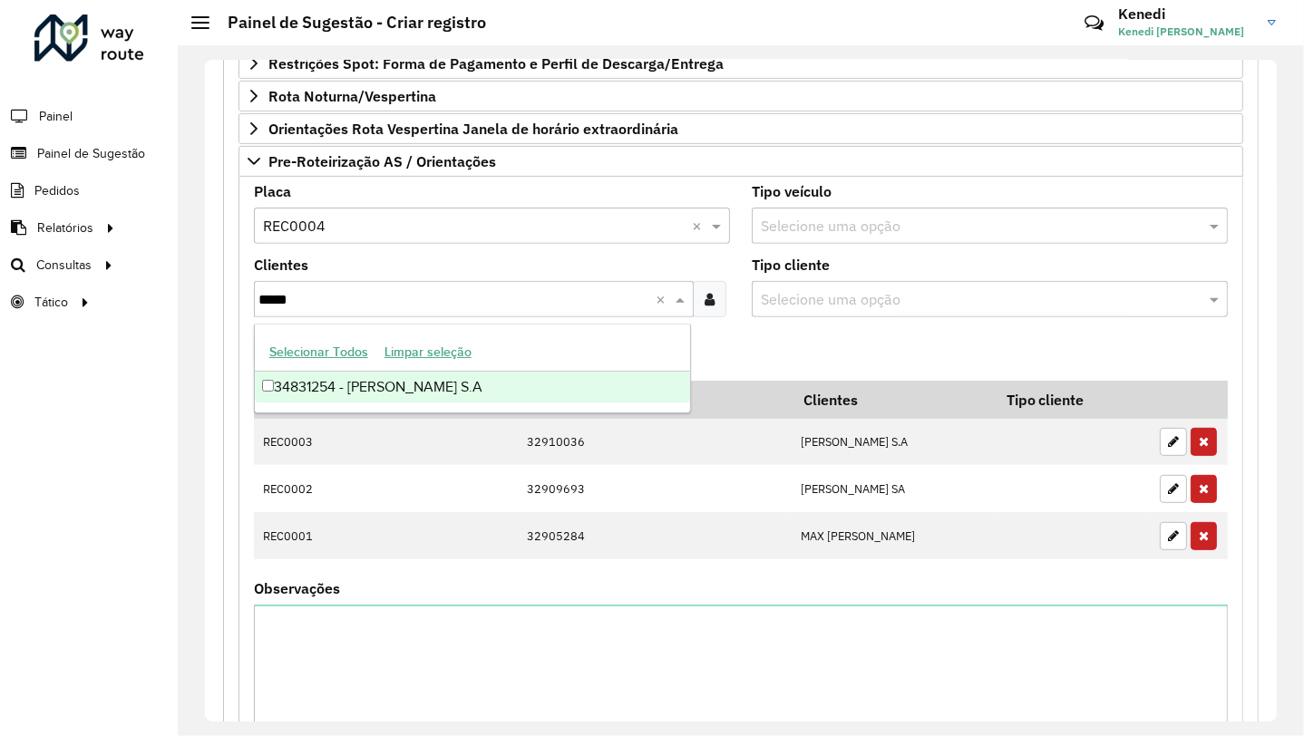
click at [326, 389] on div "34831254 - [PERSON_NAME] S.A" at bounding box center [473, 387] width 436 height 31
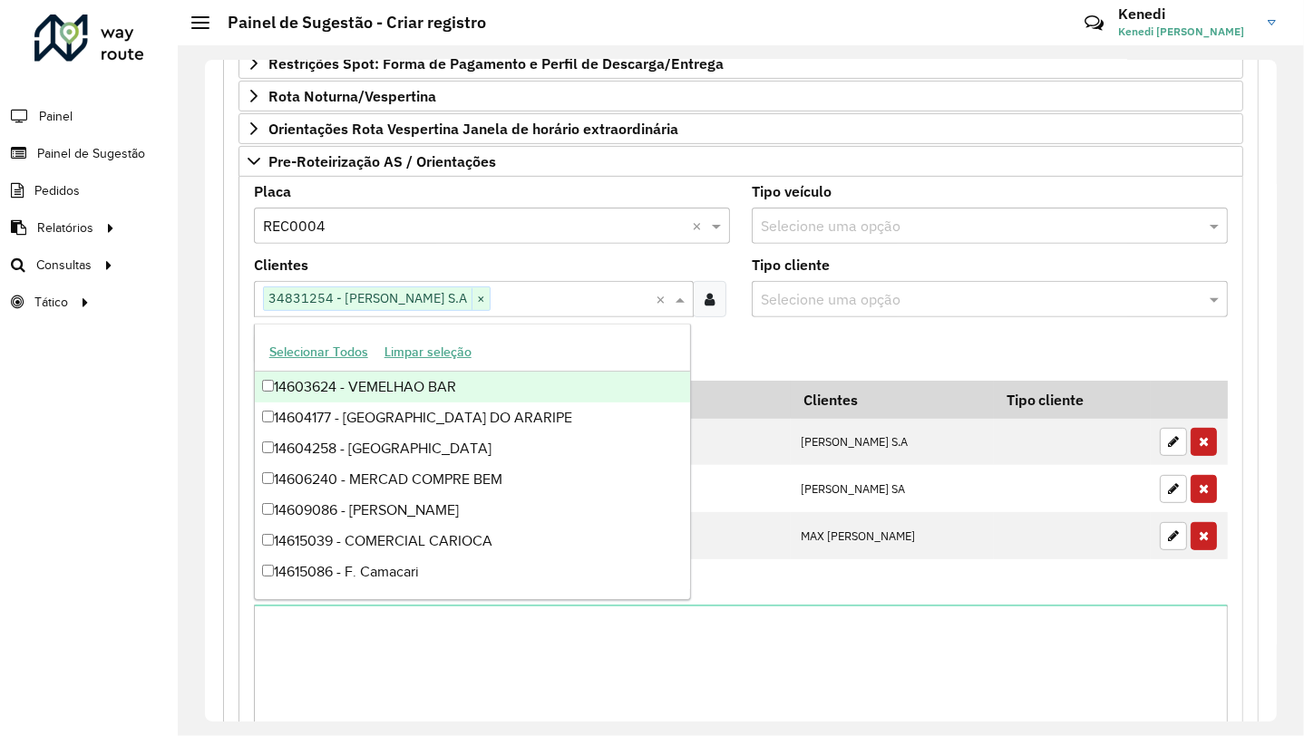
click at [736, 339] on formly-field "Adicionar" at bounding box center [741, 356] width 996 height 49
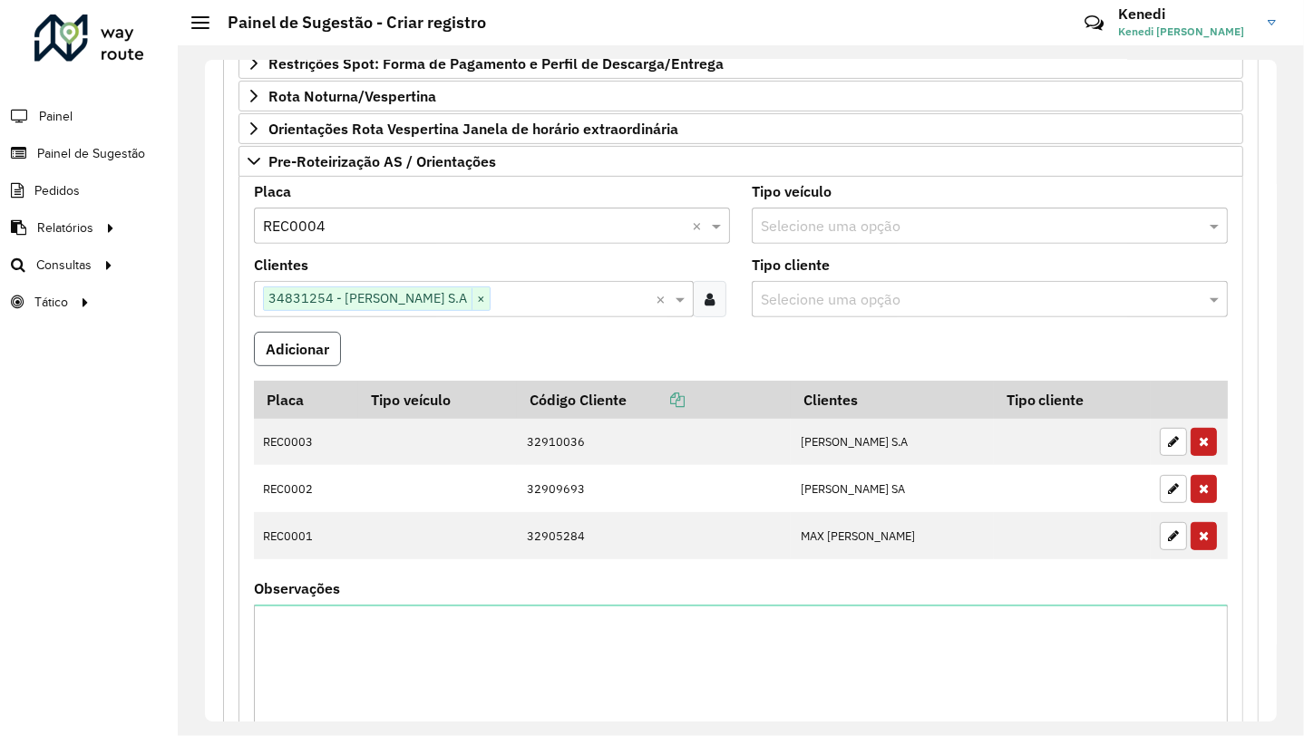
click at [321, 332] on button "Adicionar" at bounding box center [297, 349] width 87 height 34
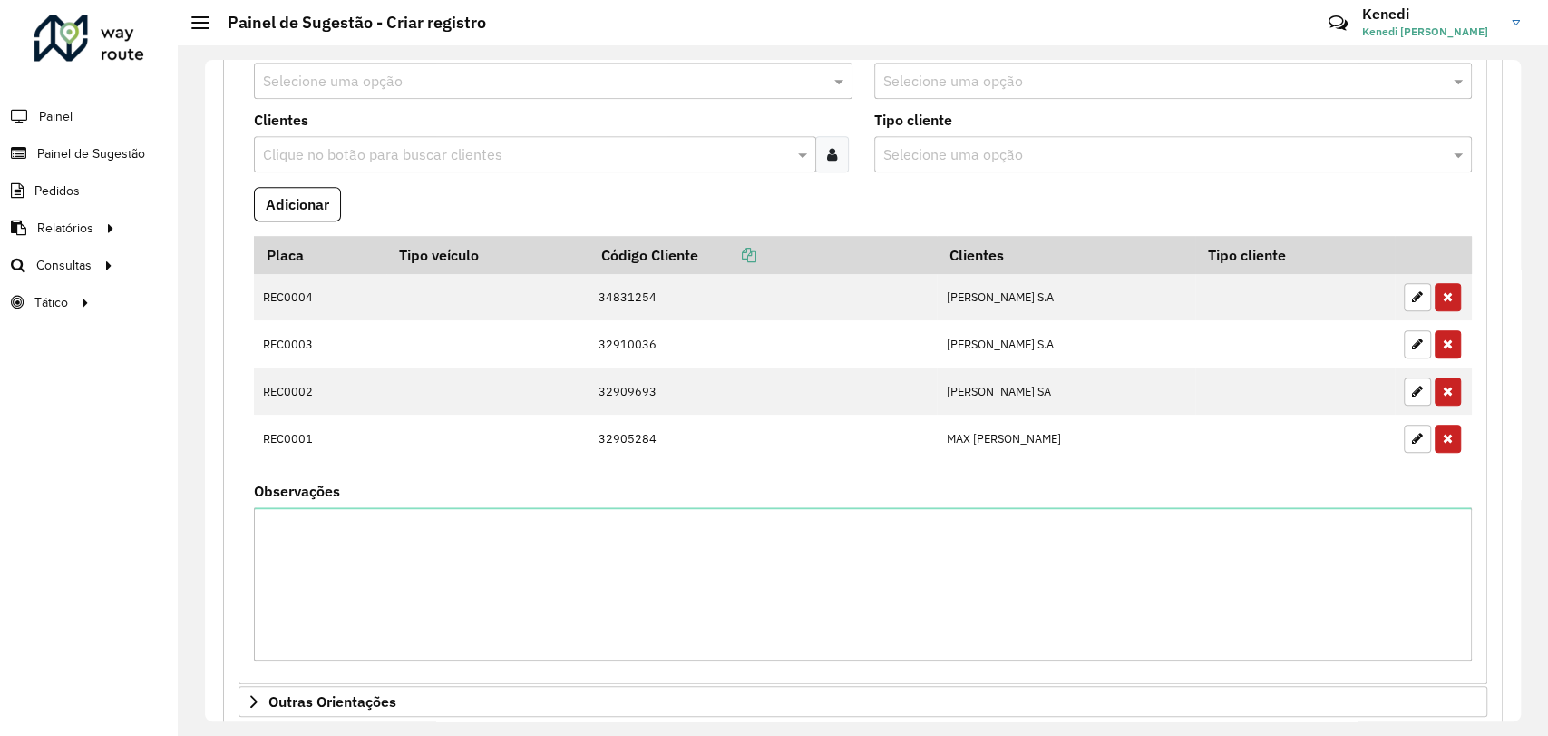
scroll to position [817, 0]
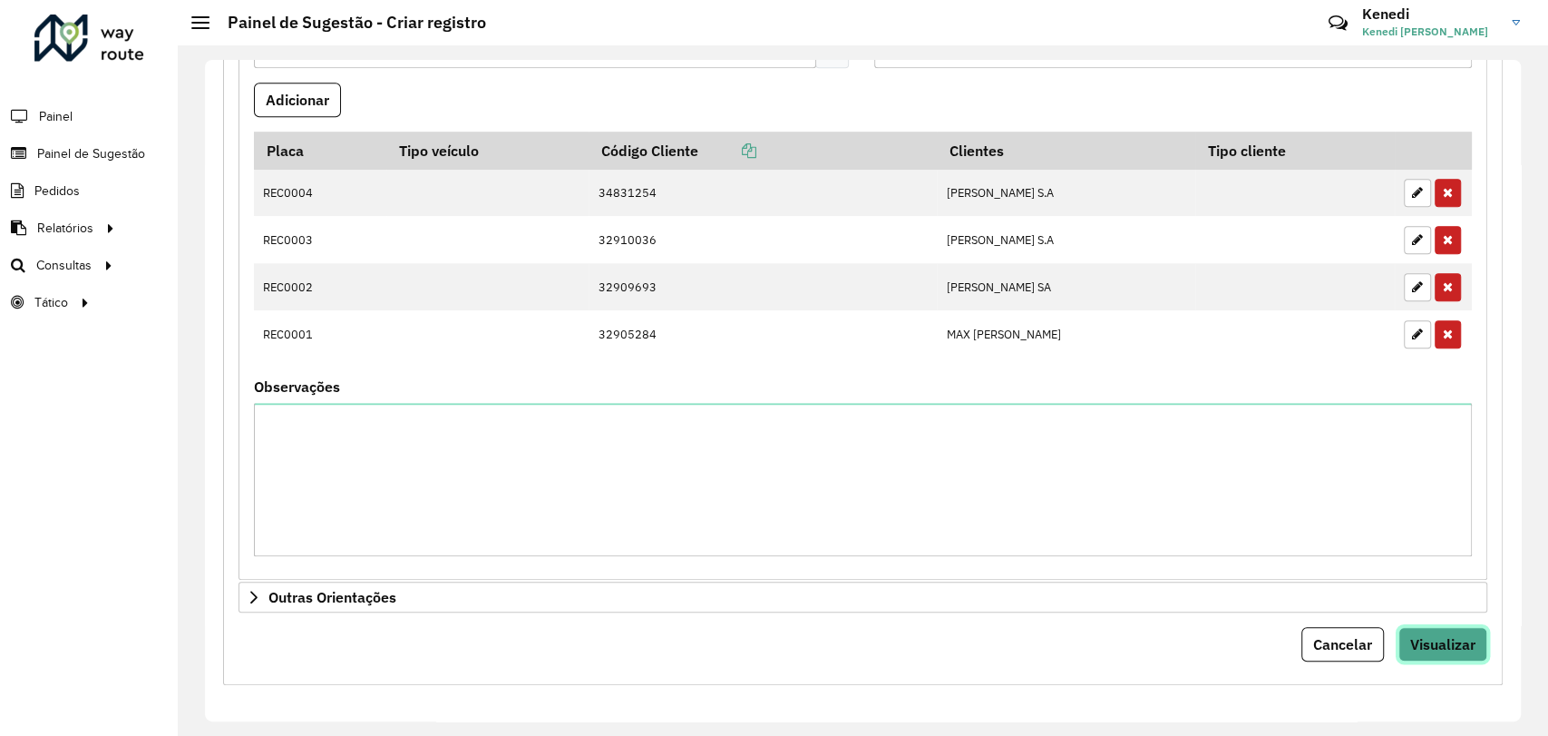
click at [1452, 643] on span "Visualizar" at bounding box center [1442, 644] width 65 height 18
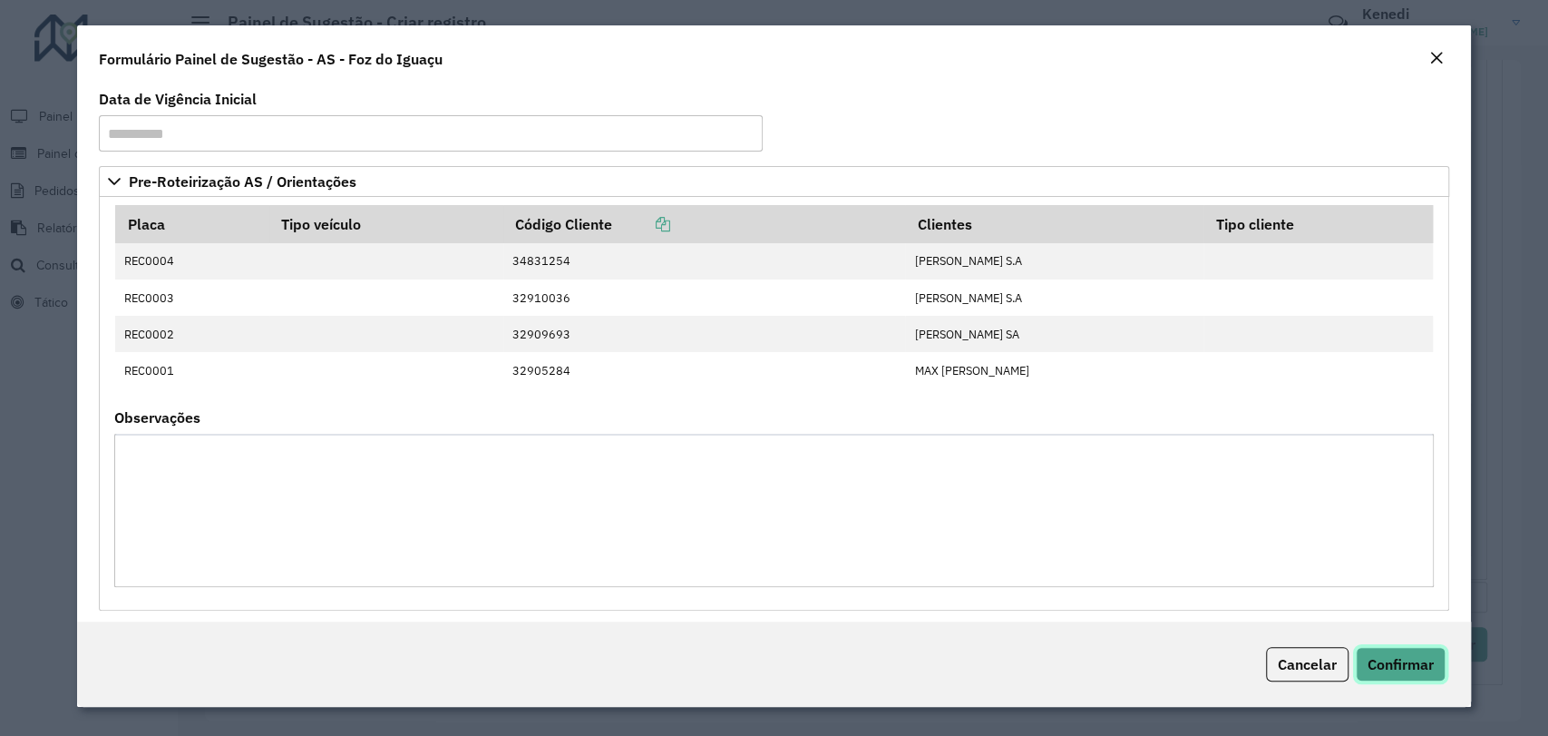
click at [1391, 655] on span "Confirmar" at bounding box center [1401, 664] width 66 height 18
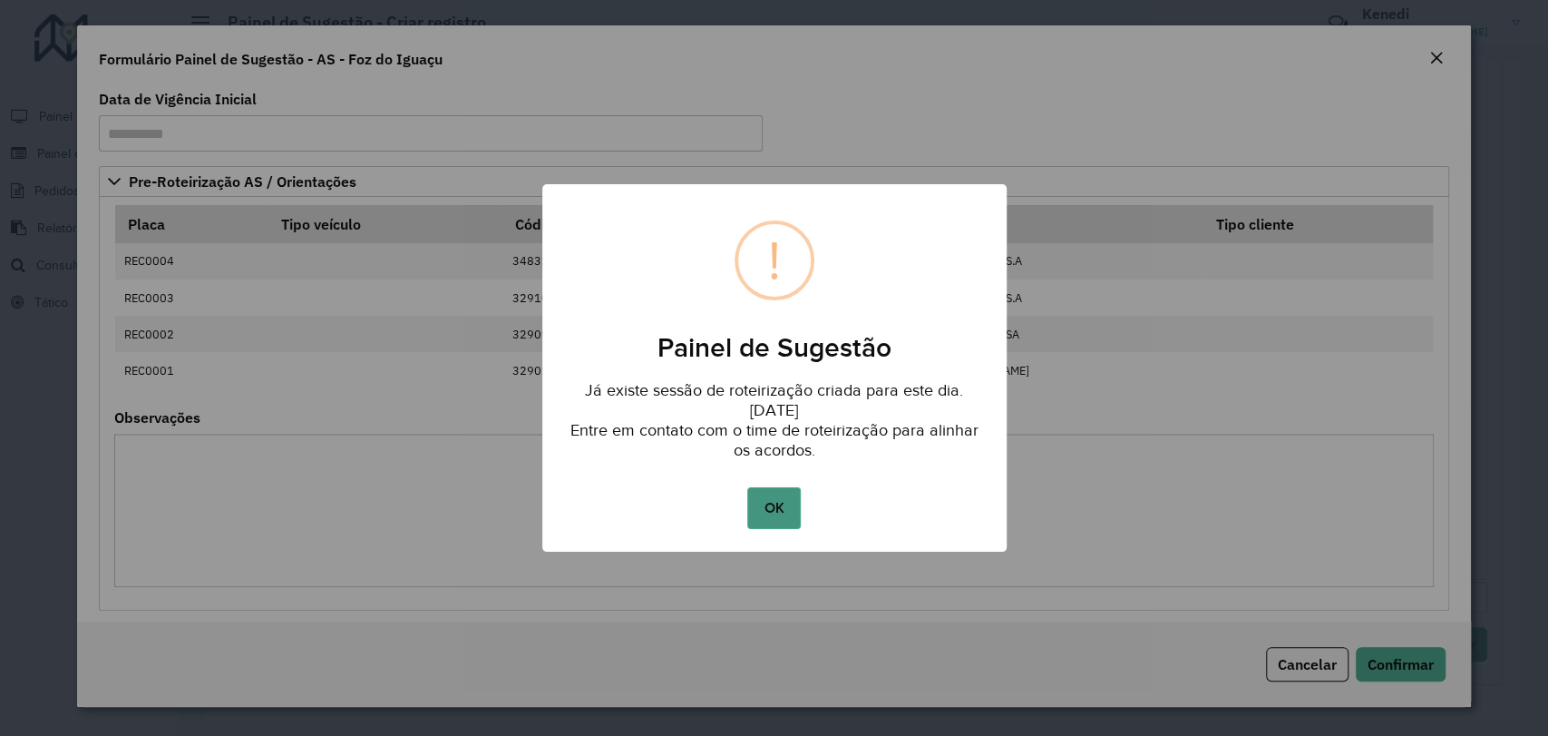
click at [773, 508] on button "OK" at bounding box center [774, 508] width 54 height 42
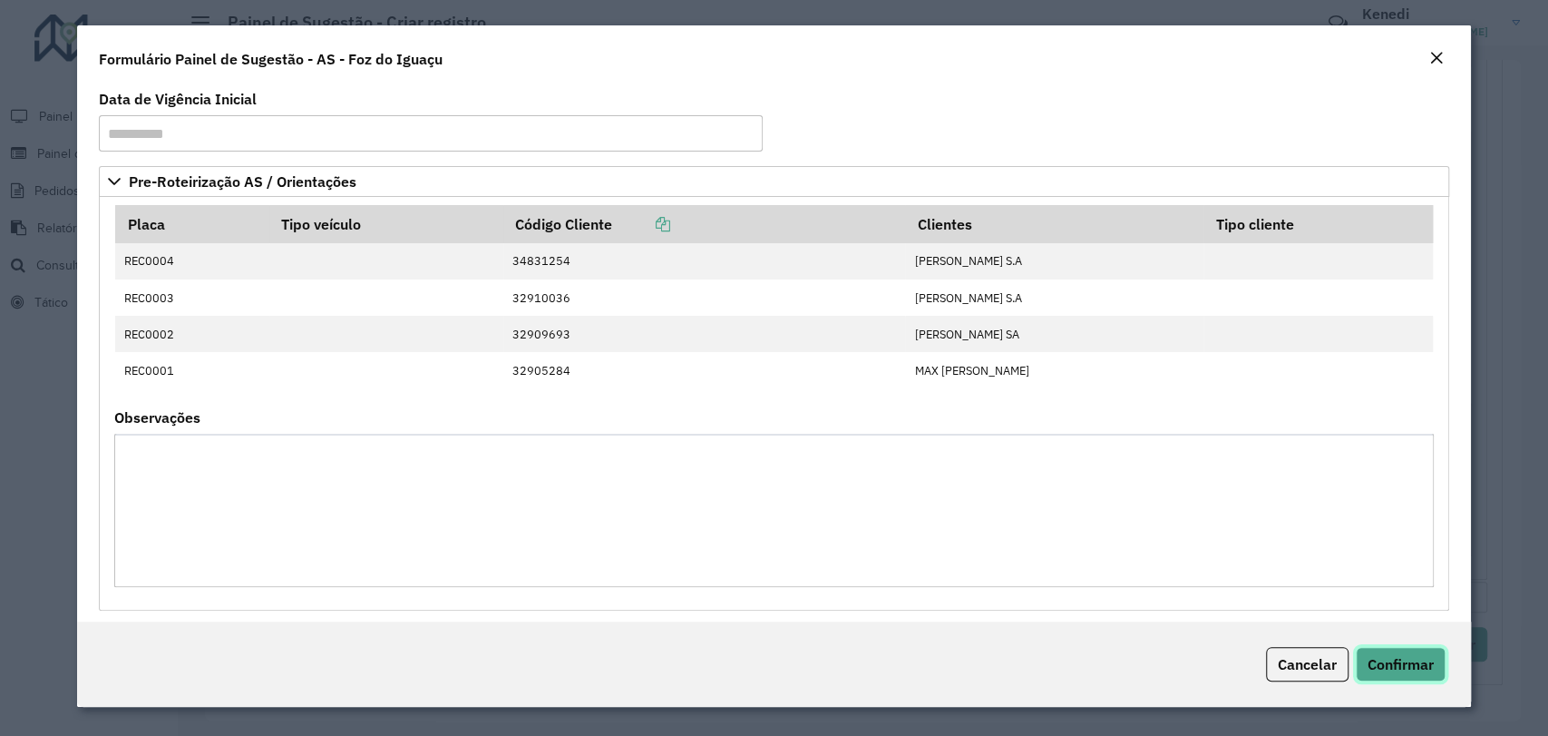
click at [1402, 664] on span "Confirmar" at bounding box center [1401, 664] width 66 height 18
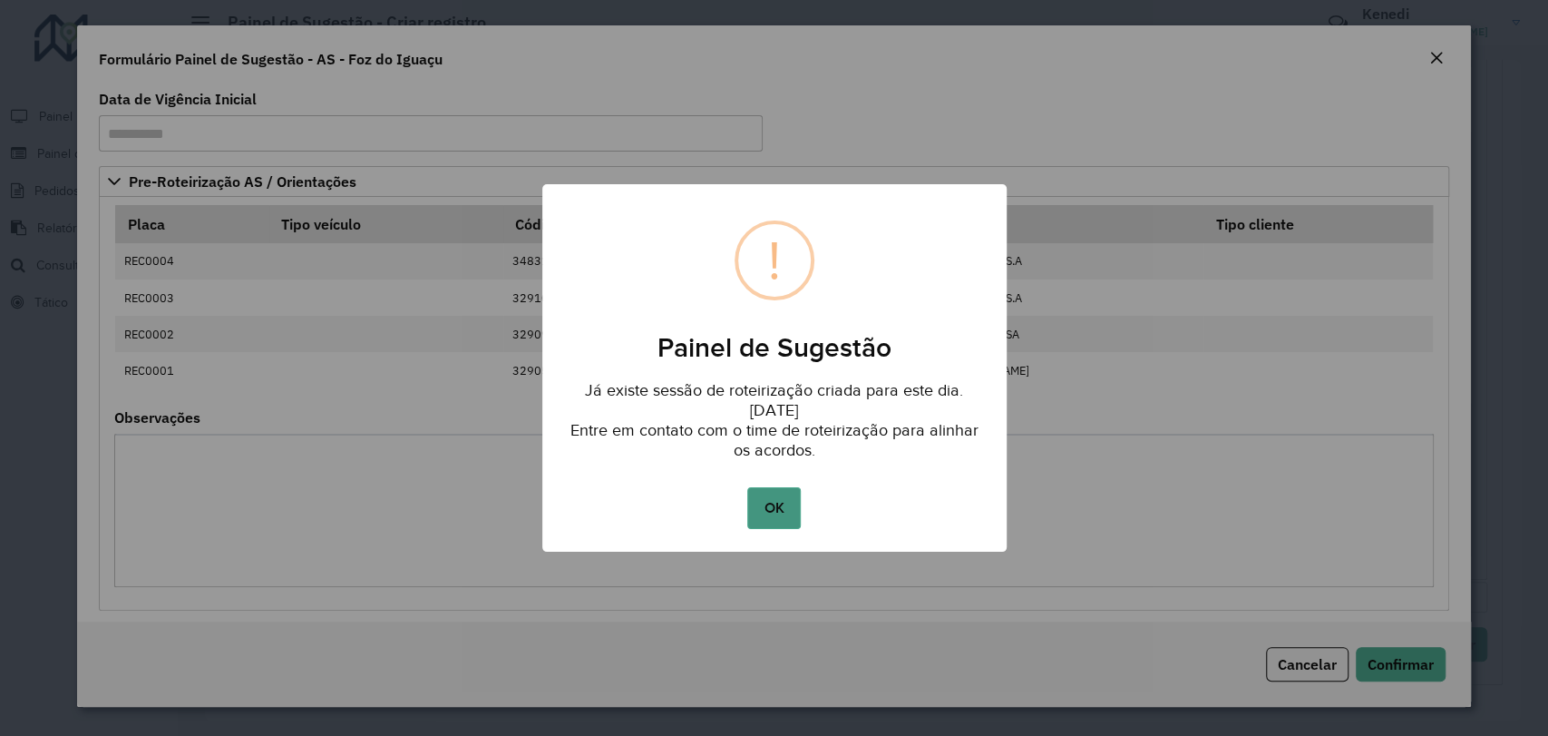
click at [783, 513] on button "OK" at bounding box center [774, 508] width 54 height 42
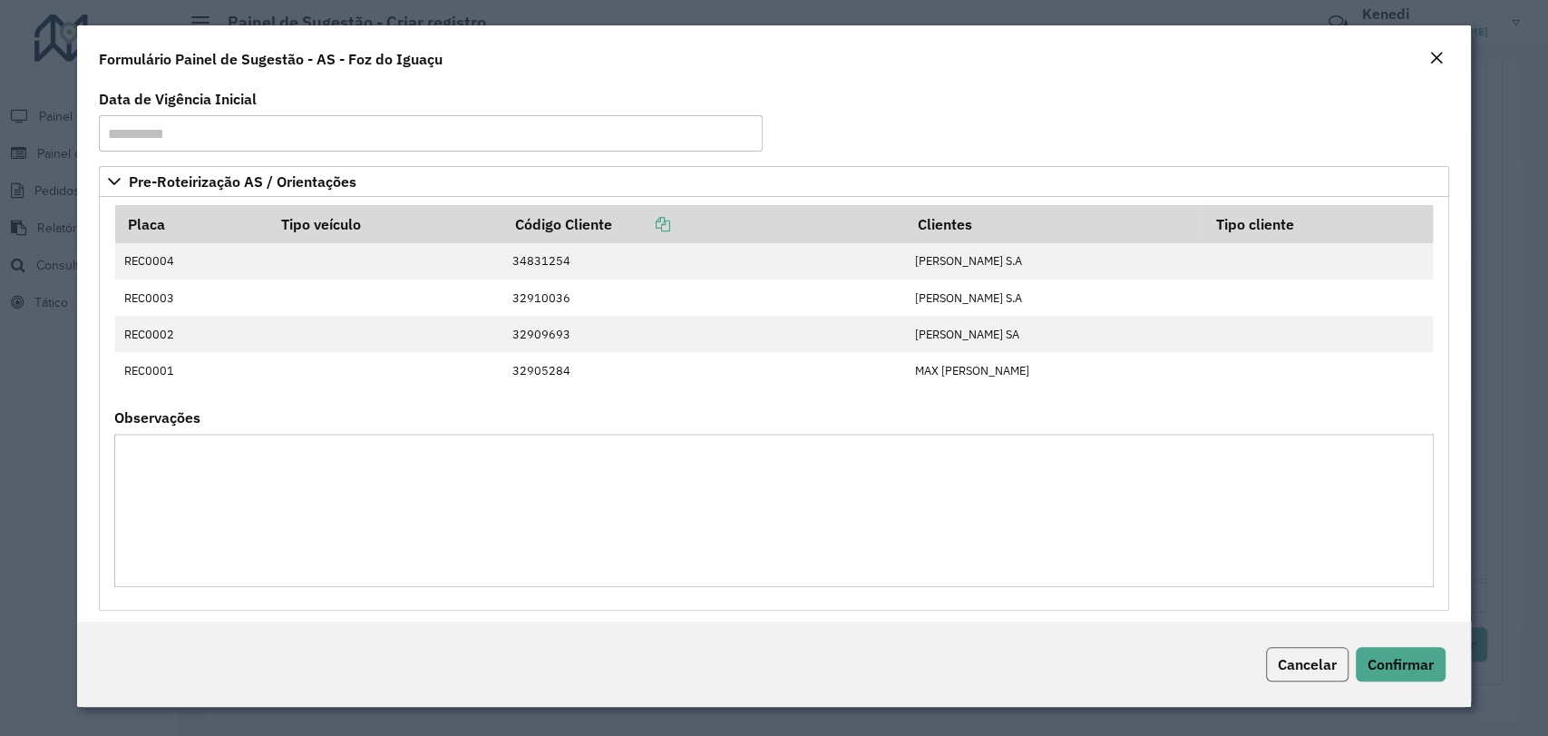
click at [1300, 658] on span "Cancelar" at bounding box center [1307, 664] width 59 height 18
